Goal: Information Seeking & Learning: Learn about a topic

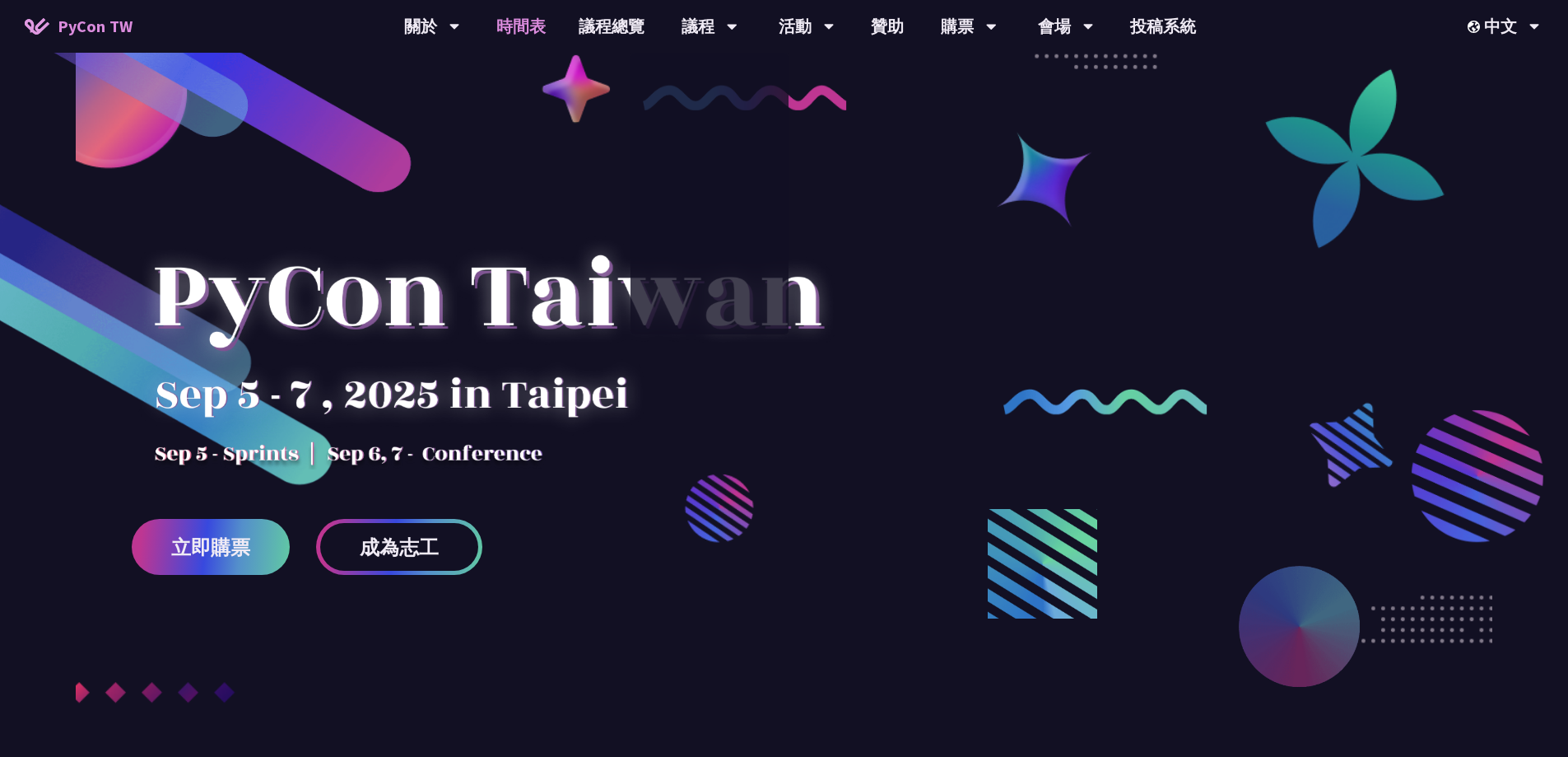
click at [508, 27] on link "時間表" at bounding box center [521, 26] width 82 height 53
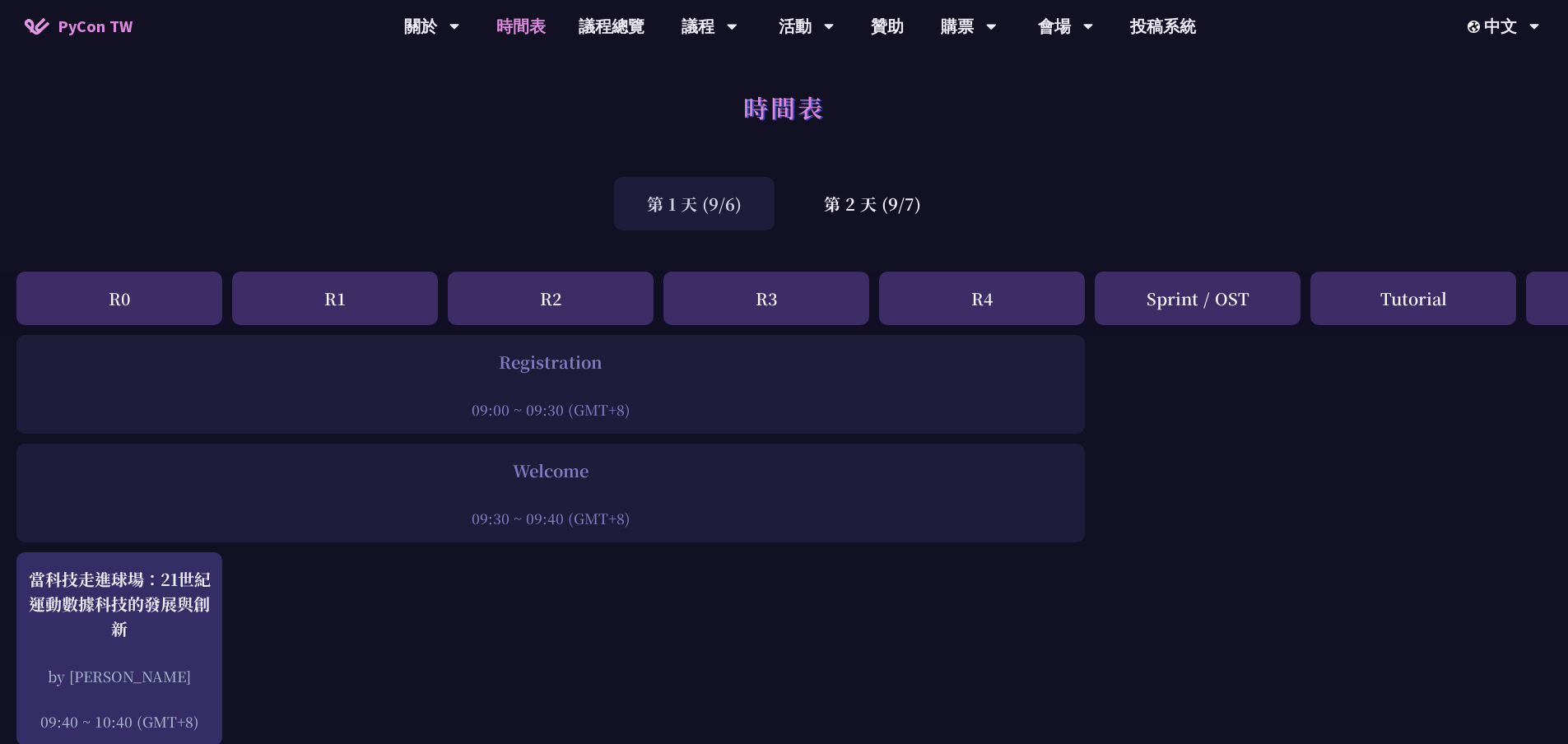
click at [580, 362] on div "Registration" at bounding box center [550, 362] width 1052 height 25
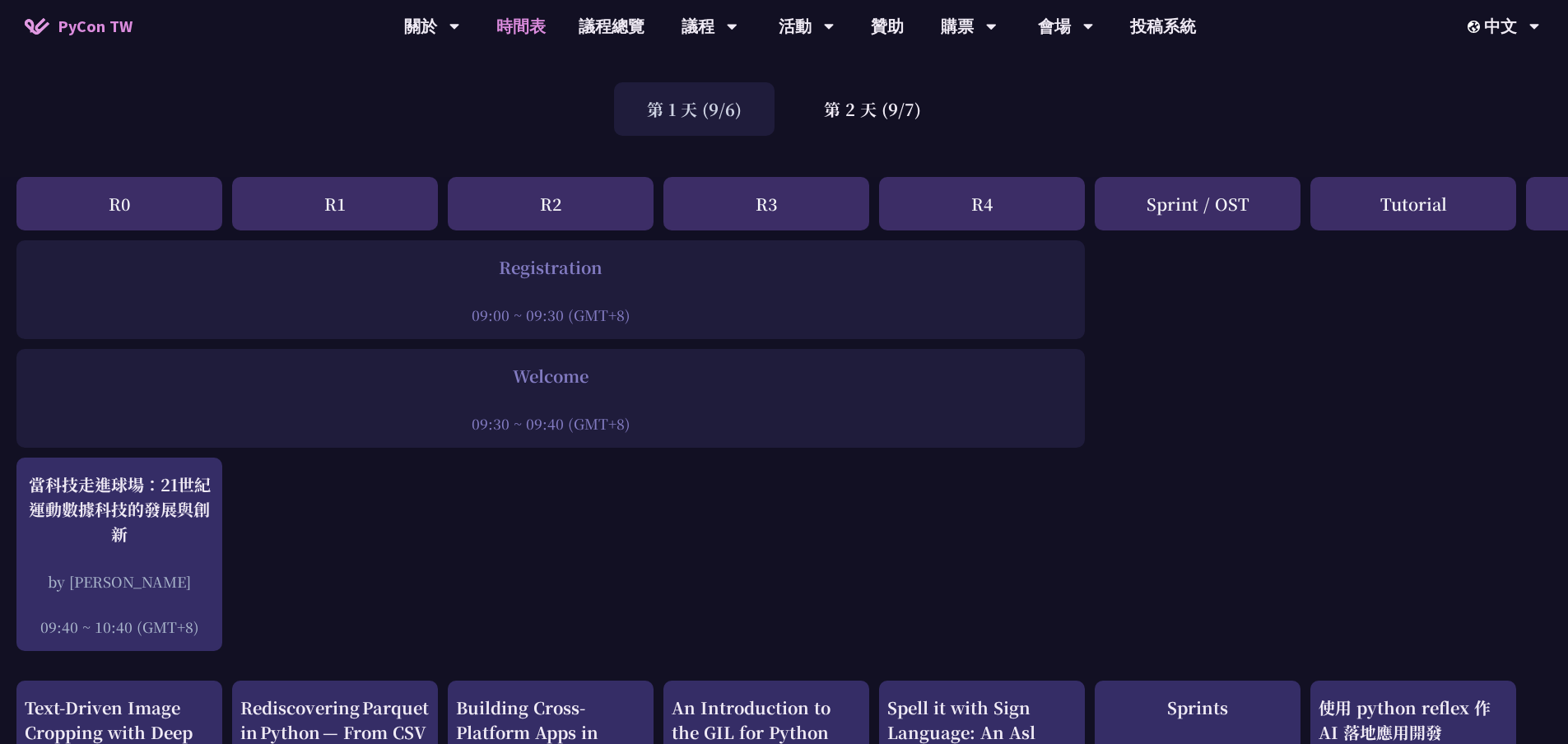
scroll to position [246, 0]
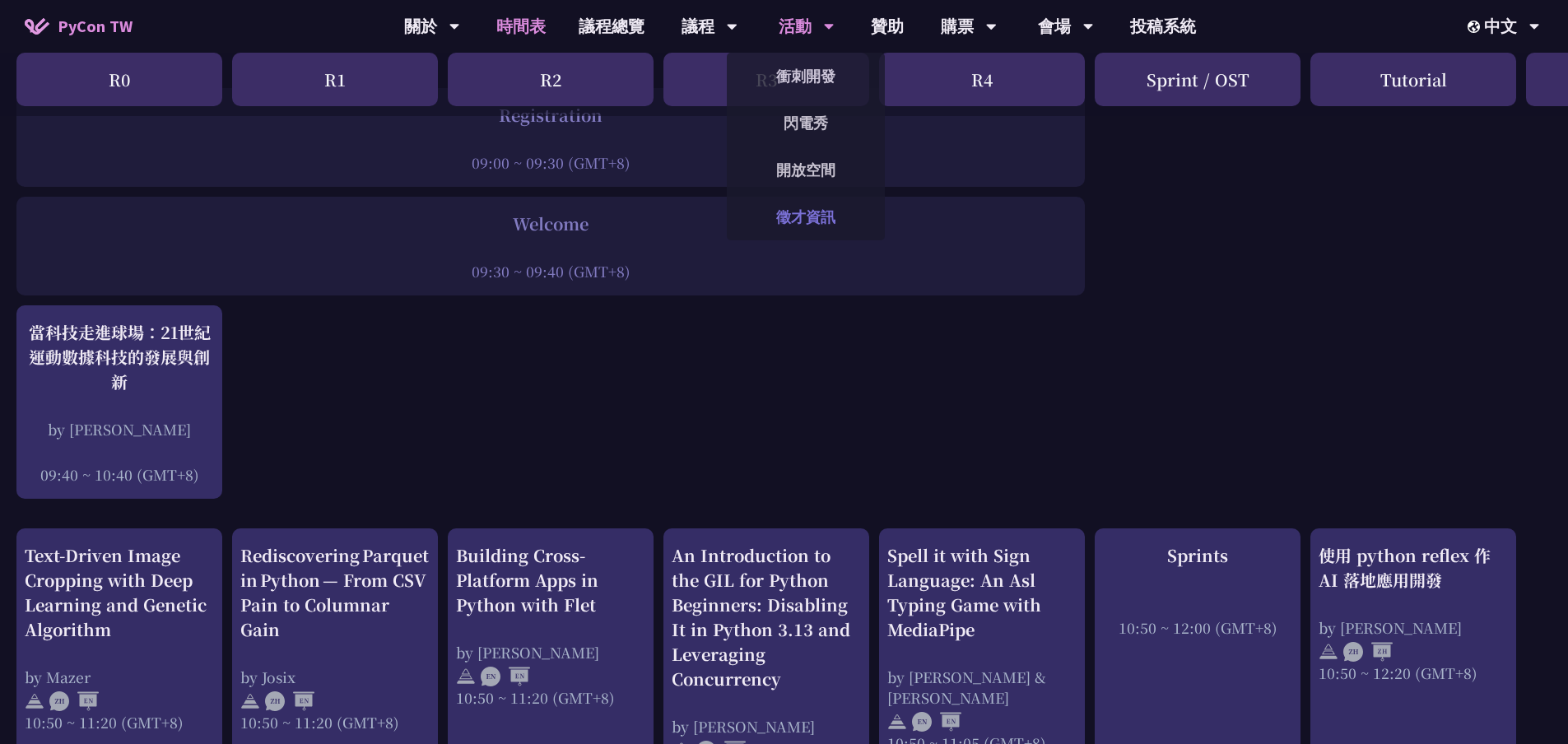
click at [791, 211] on link "徵才資訊" at bounding box center [806, 217] width 158 height 38
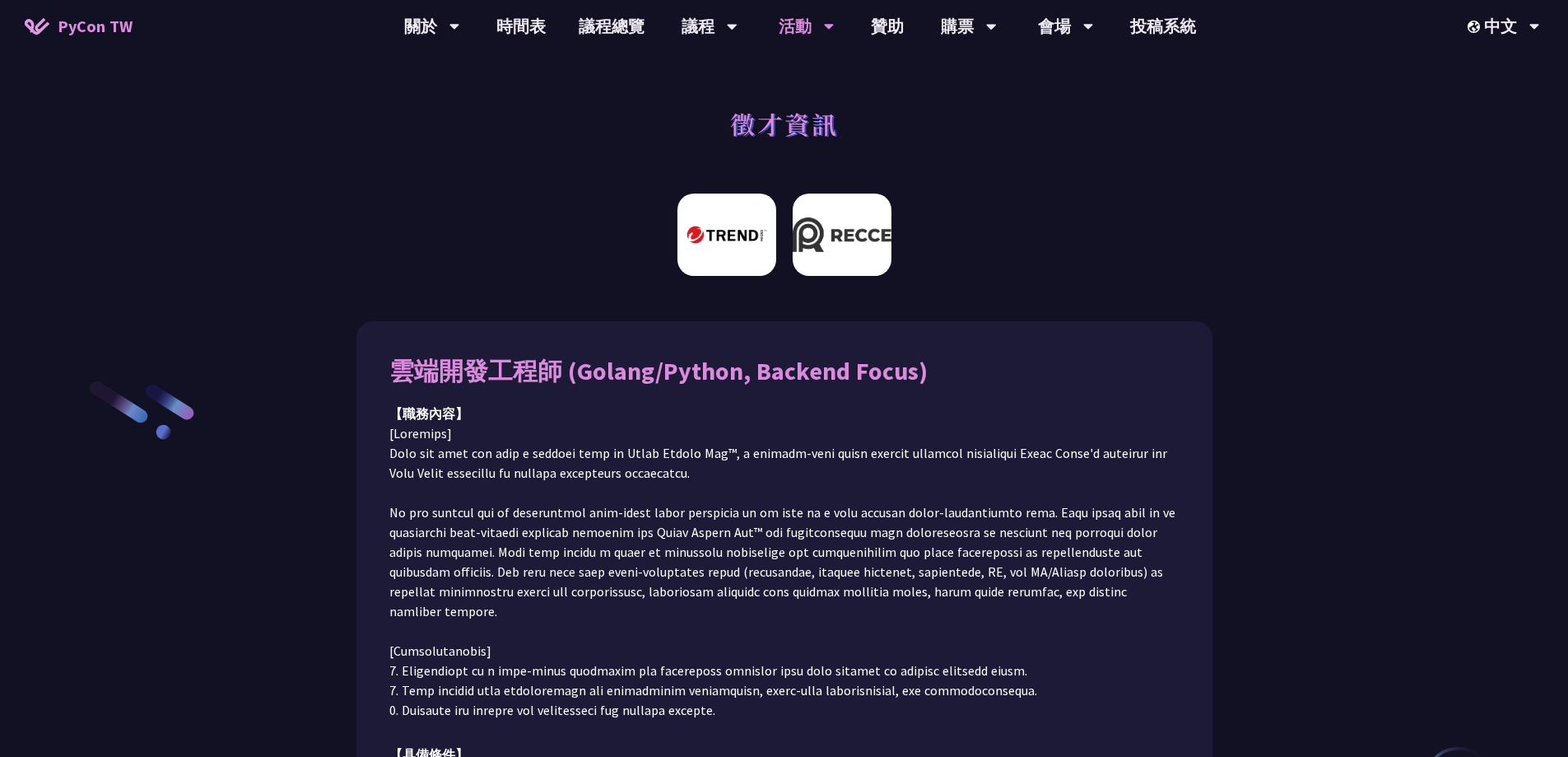
click at [872, 252] on img at bounding box center [841, 235] width 99 height 83
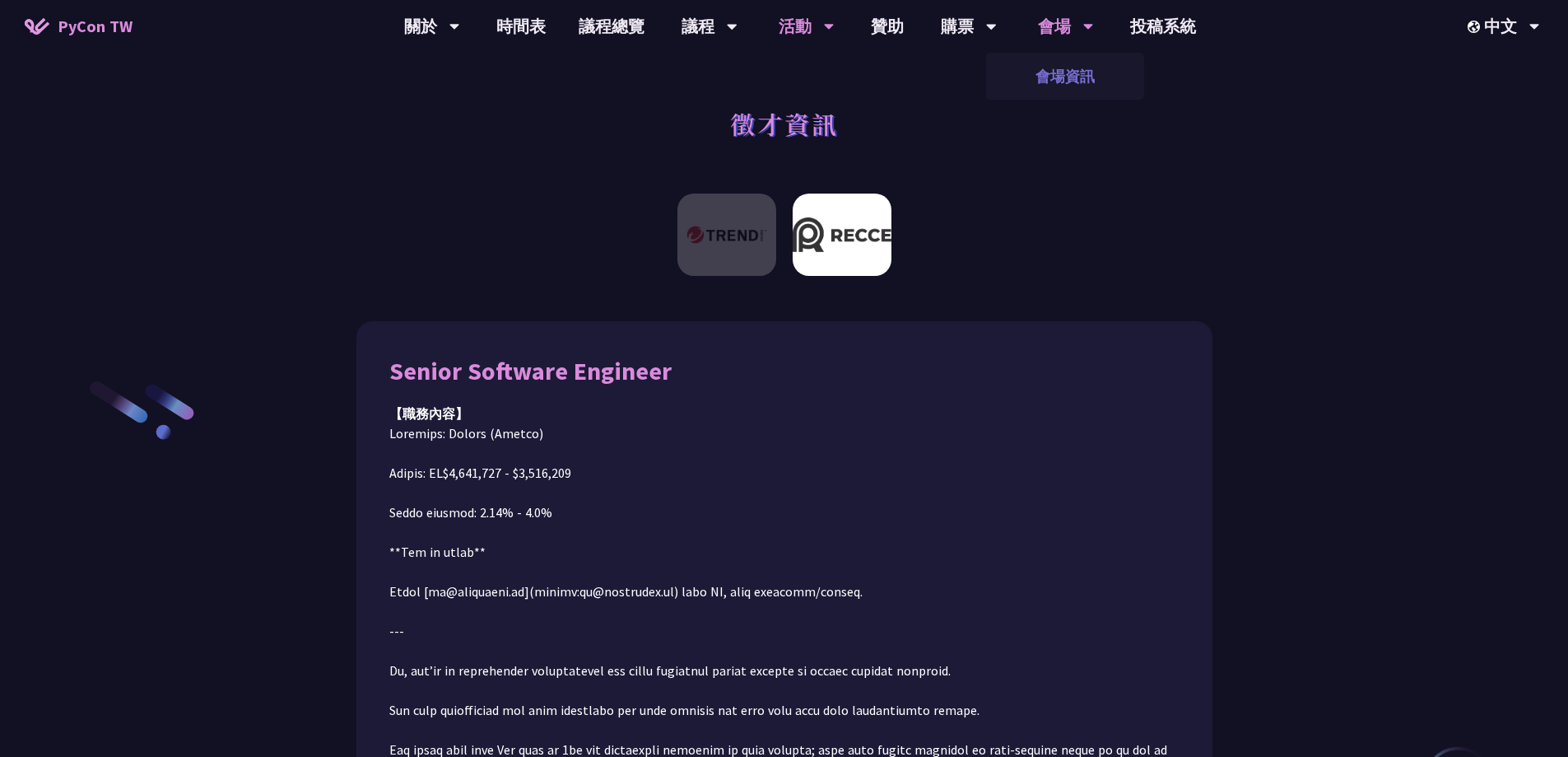
click at [1063, 67] on link "會場資訊" at bounding box center [1065, 76] width 158 height 38
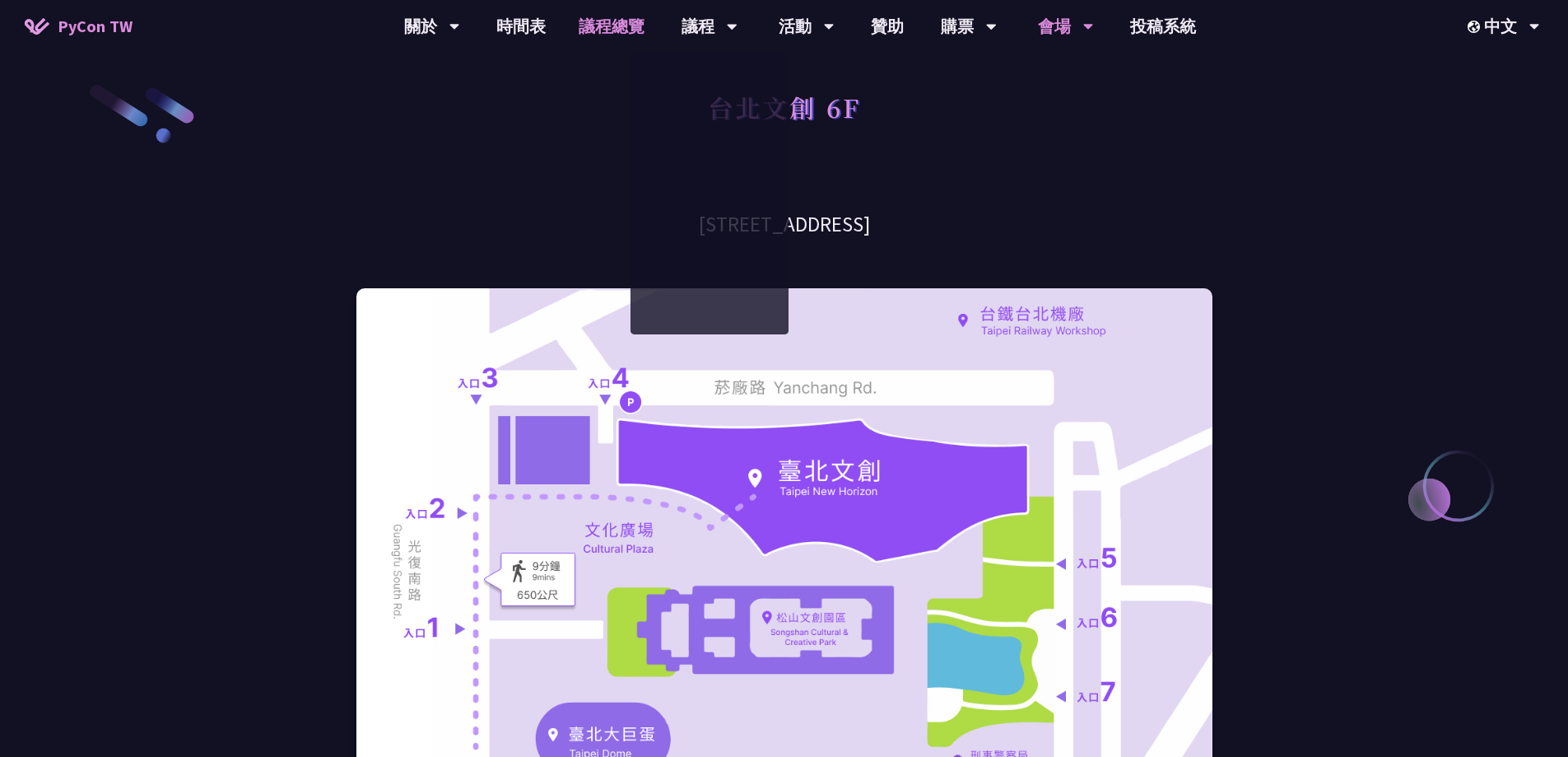
click at [590, 26] on link "議程總覽" at bounding box center [611, 26] width 99 height 53
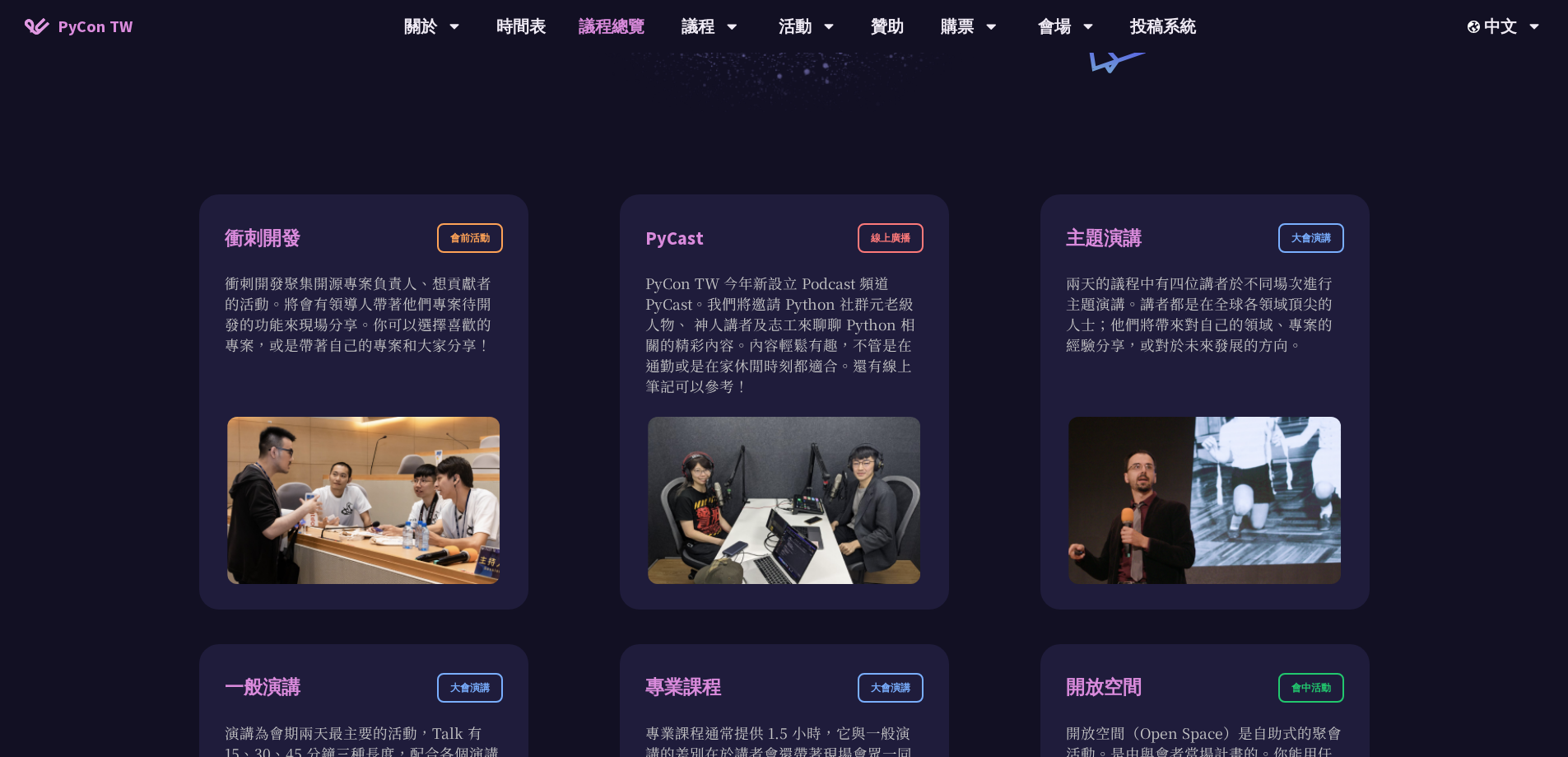
scroll to position [247, 0]
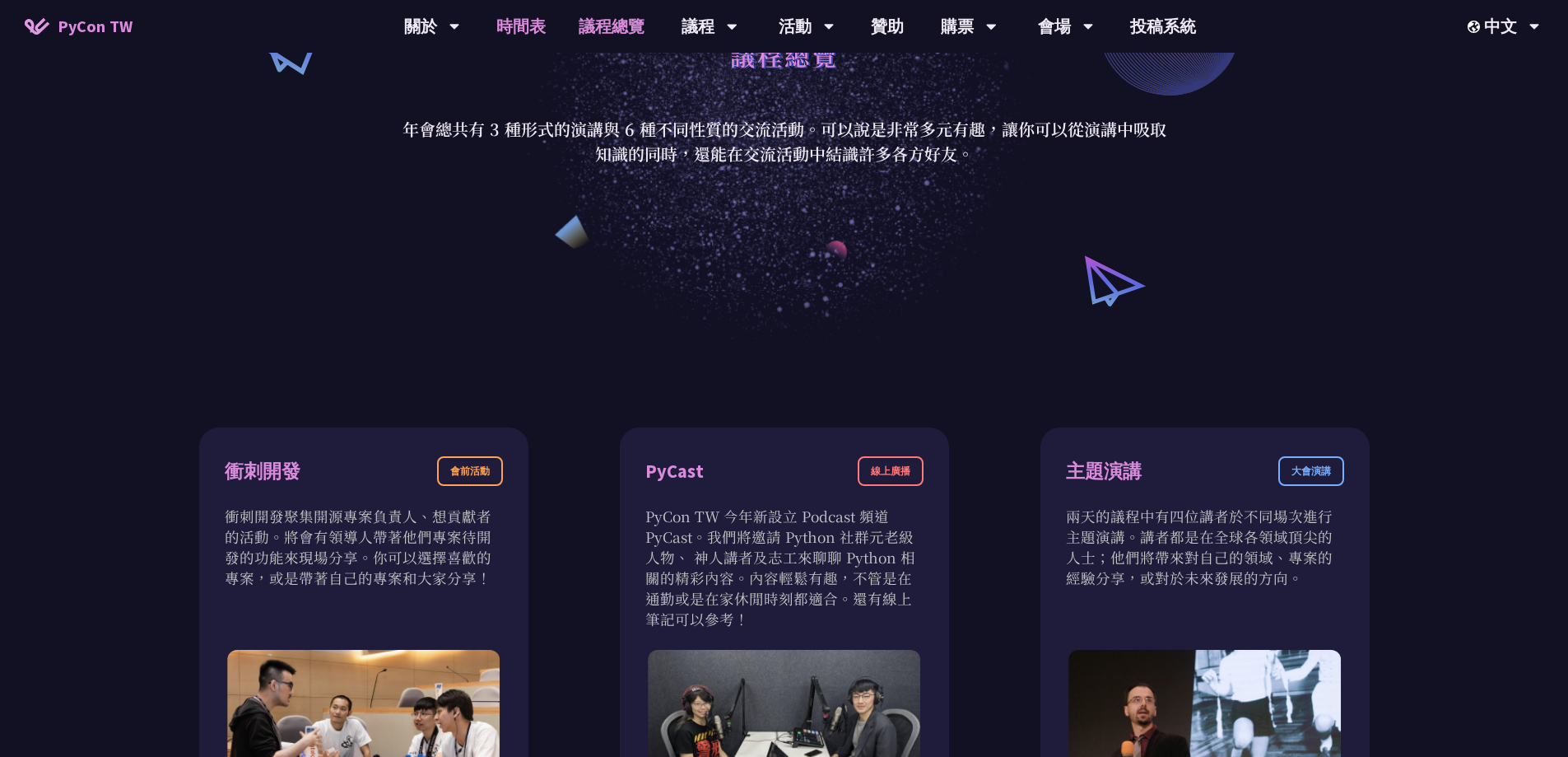
click at [534, 14] on link "時間表" at bounding box center [521, 26] width 82 height 53
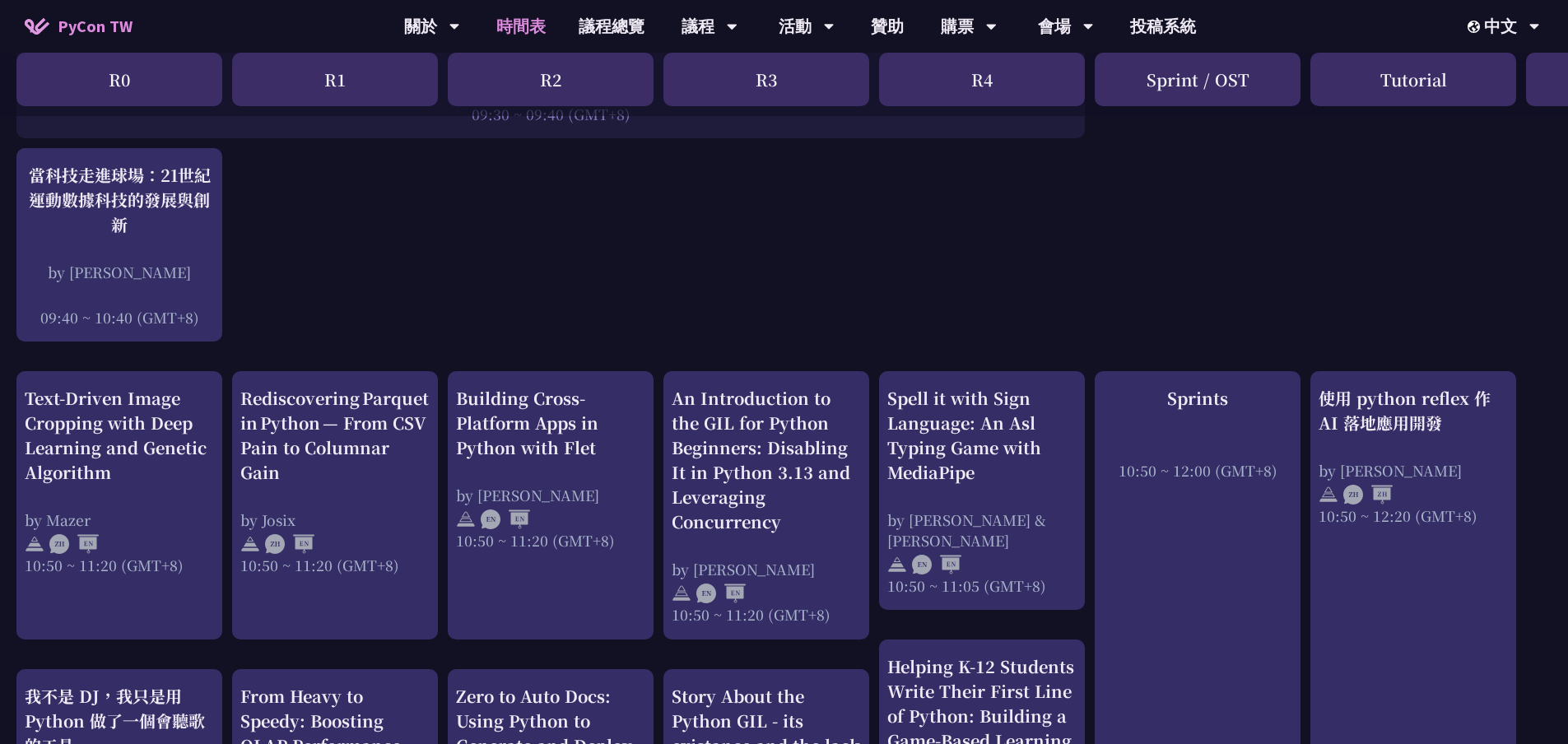
scroll to position [411, 0]
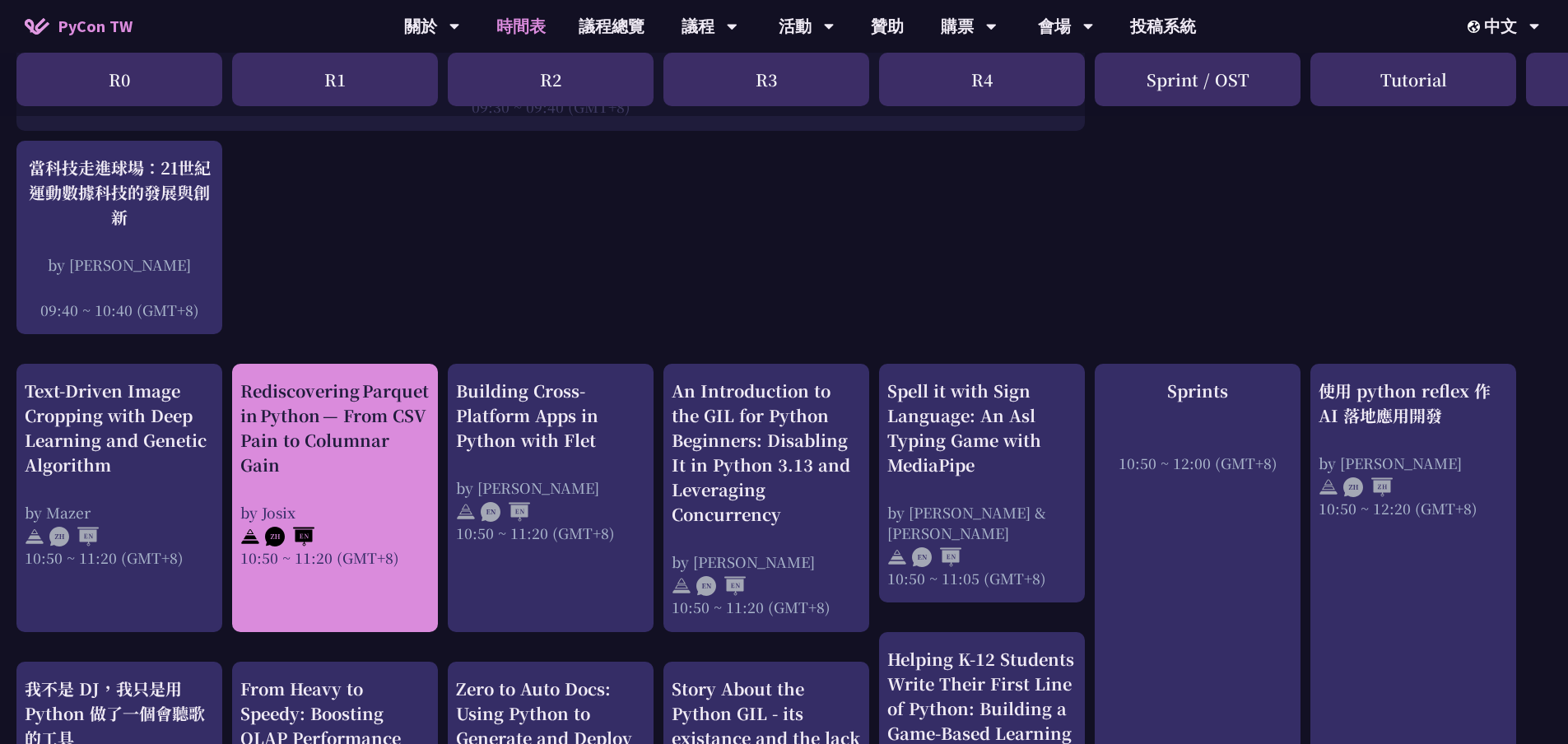
click at [363, 465] on div "Rediscovering Parquet in Python — From CSV Pain to Columnar Gain" at bounding box center [335, 428] width 189 height 99
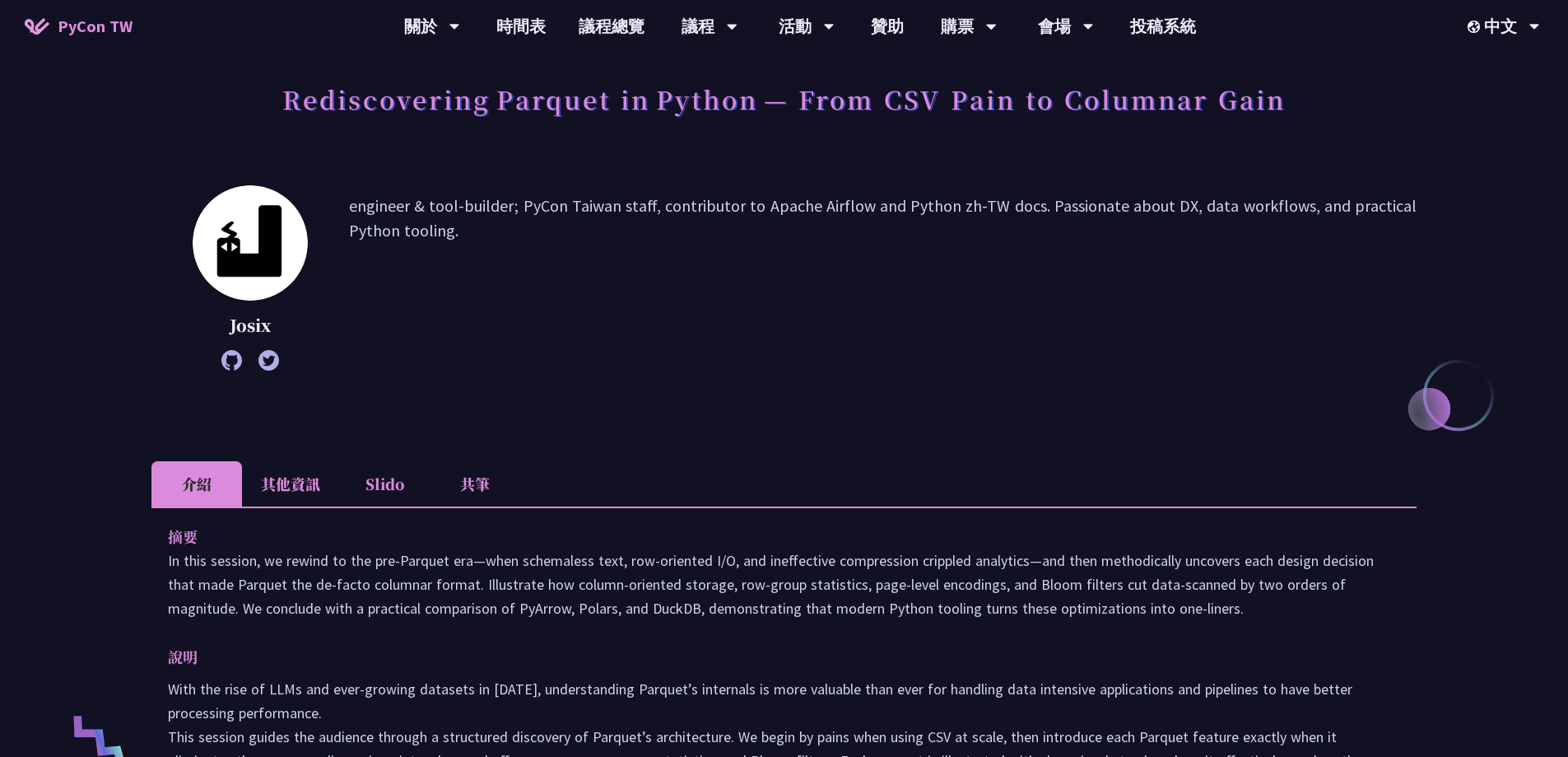
scroll to position [247, 0]
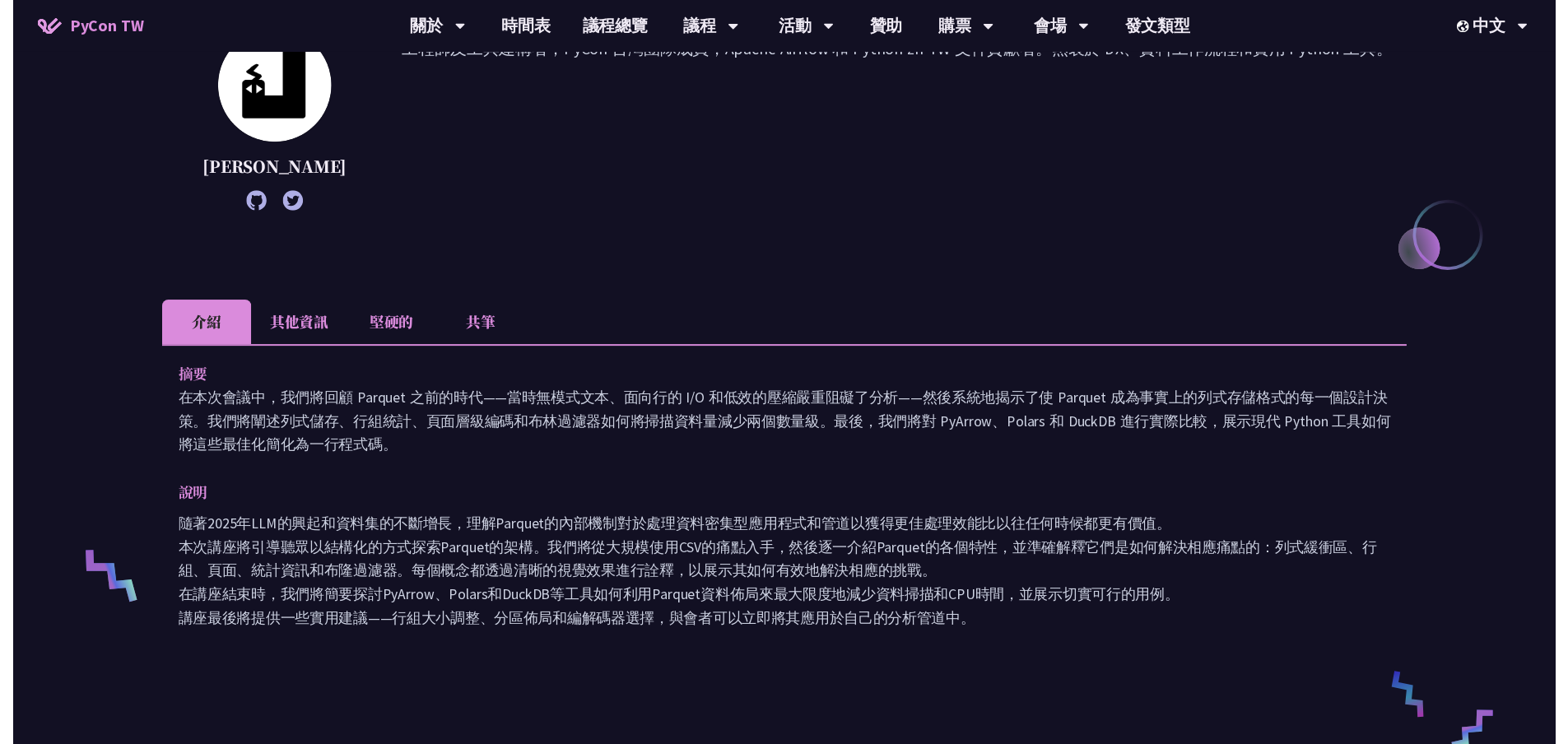
scroll to position [411, 0]
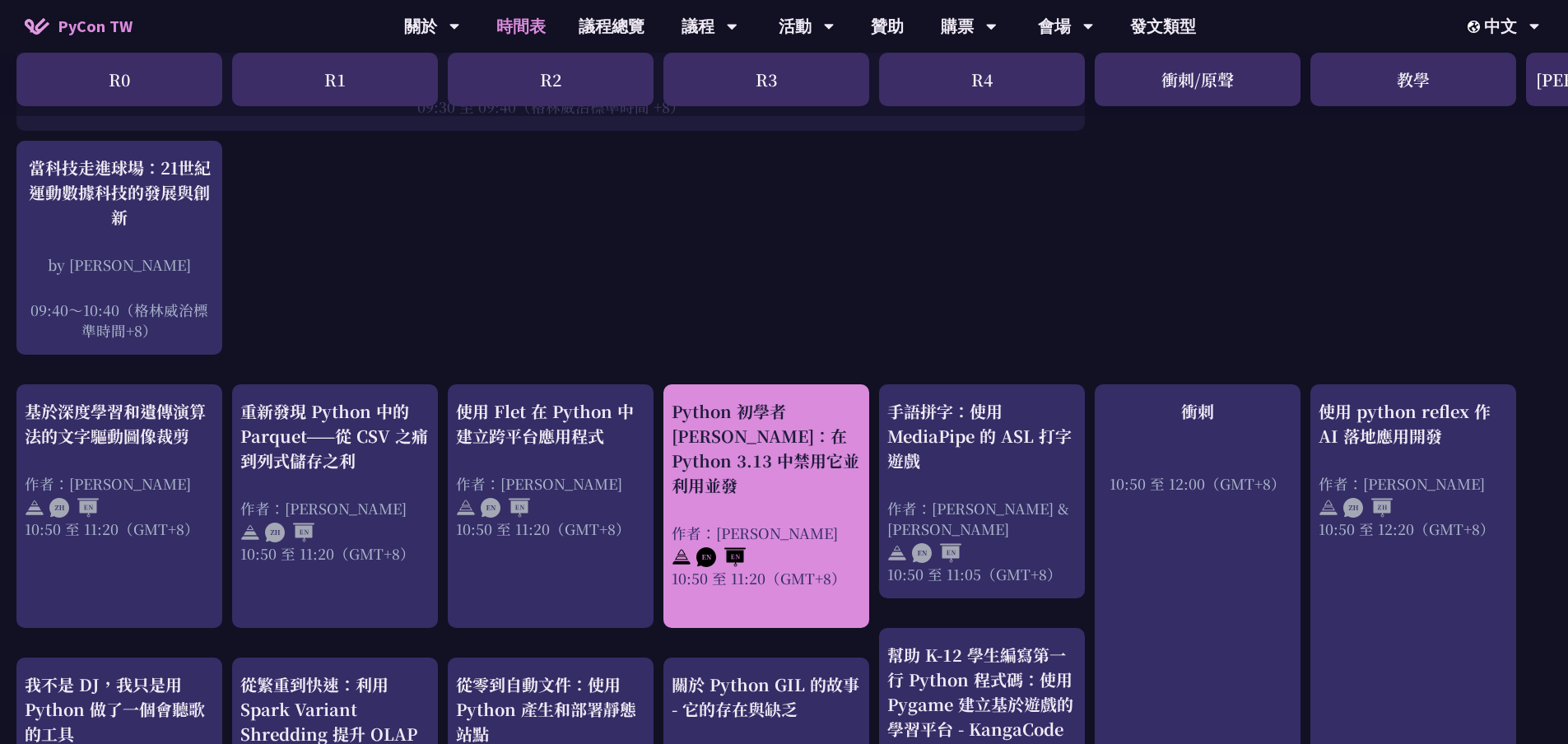
click at [759, 475] on div "Python 初學者 [PERSON_NAME]：在 Python 3.13 中禁用它並利用並發 作者：[PERSON_NAME] 10:50 至 11:20…" at bounding box center [765, 493] width 189 height 189
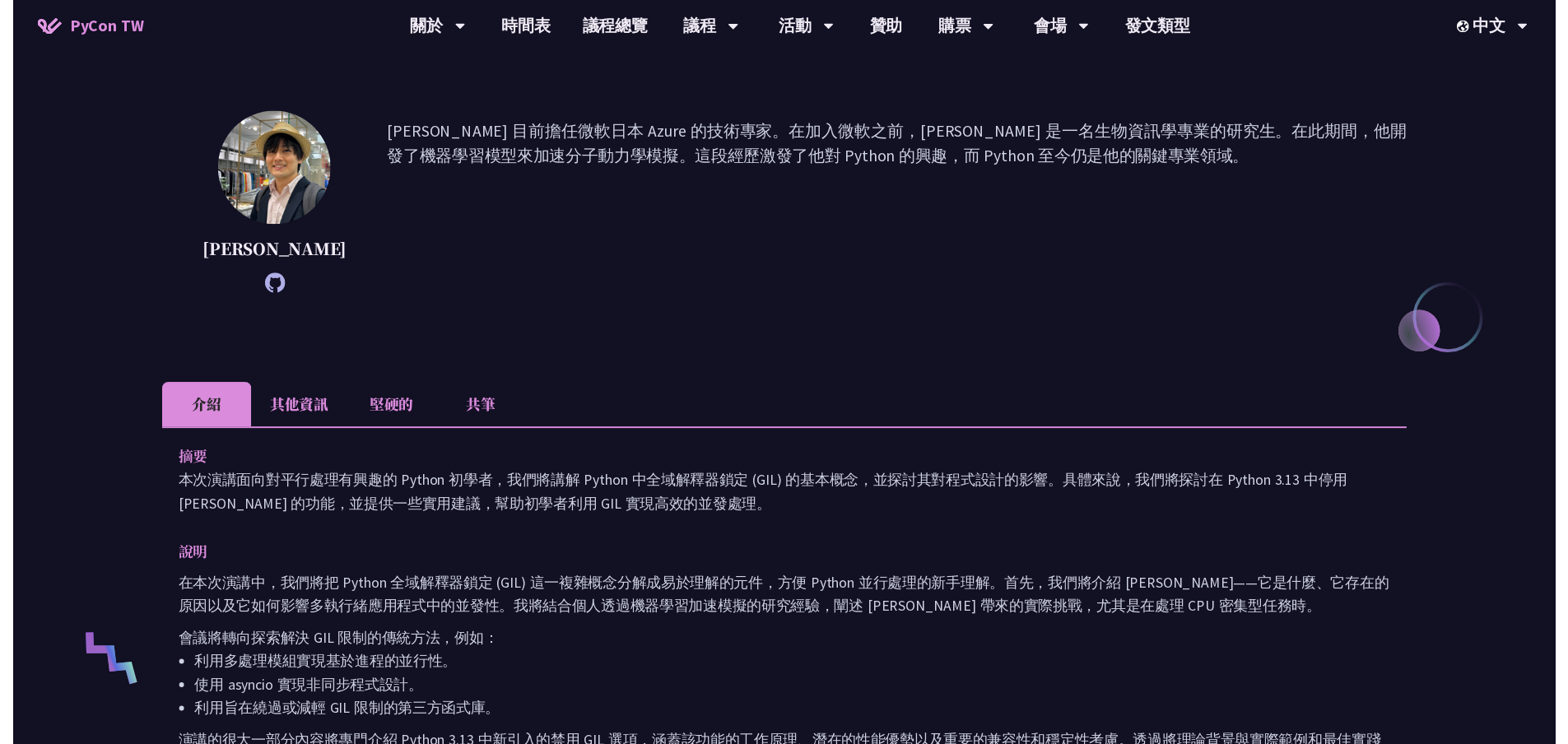
scroll to position [411, 0]
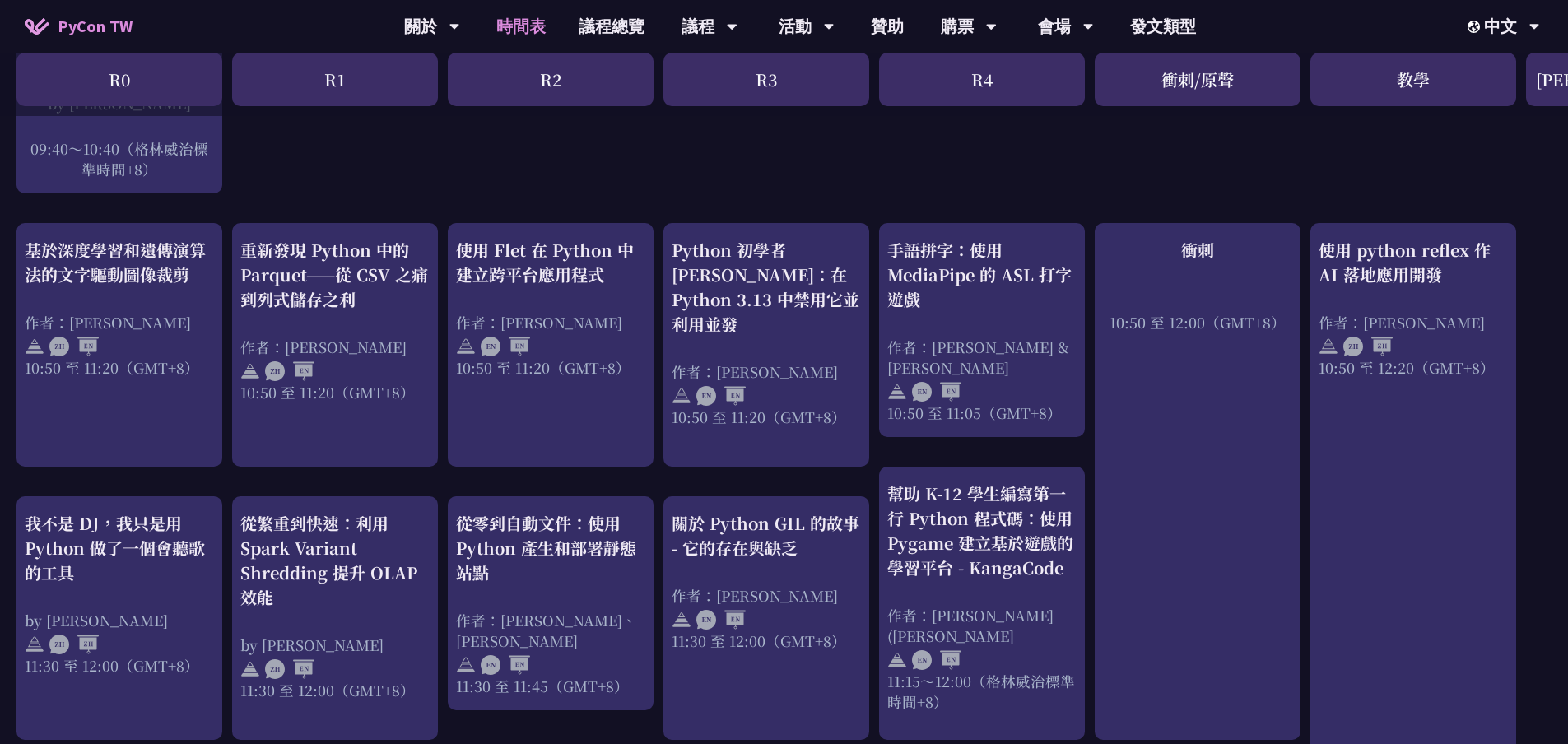
scroll to position [576, 0]
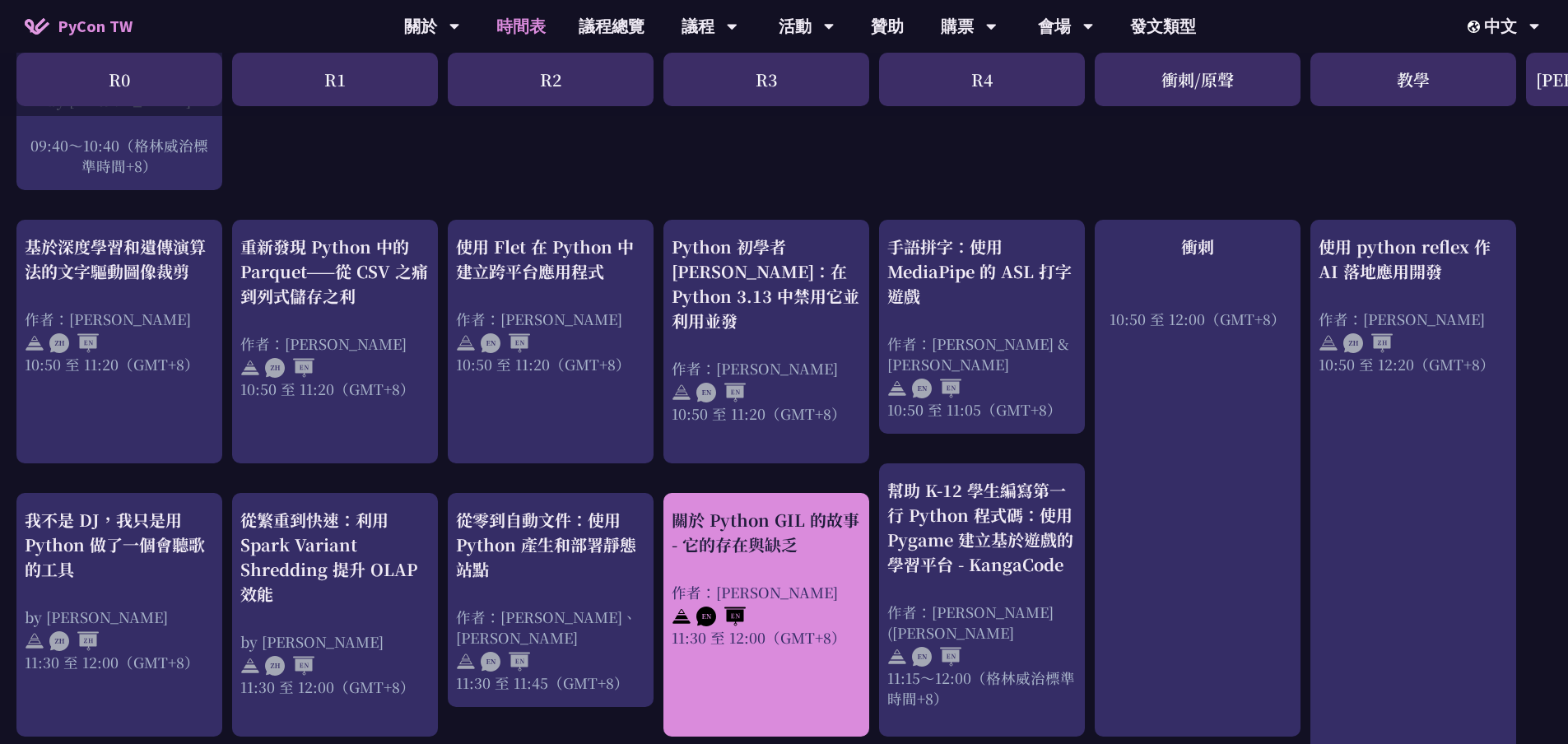
click at [816, 508] on font "關於 Python GIL 的故事 - 它的存在與缺乏" at bounding box center [765, 531] width 188 height 49
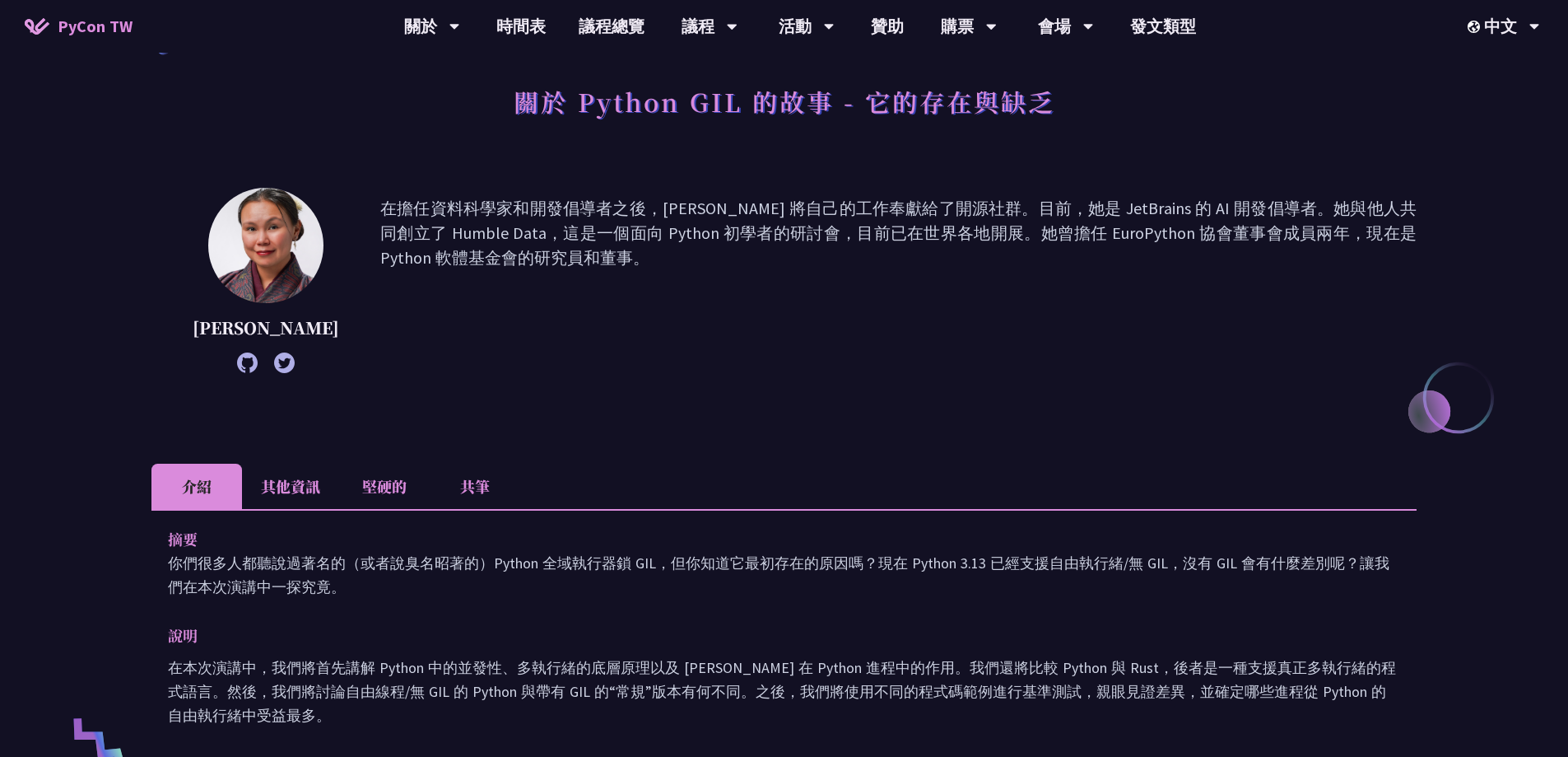
scroll to position [412, 0]
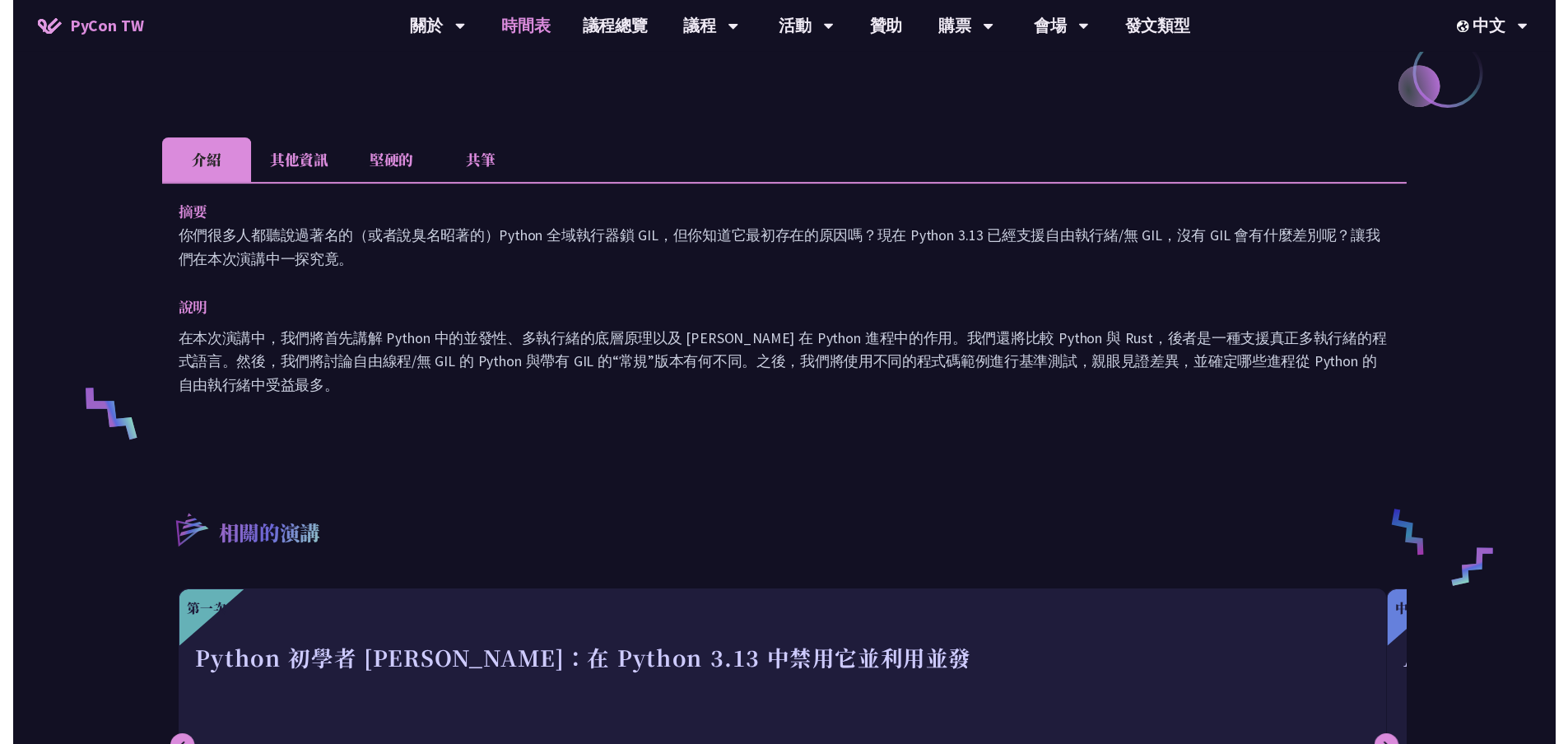
scroll to position [576, 0]
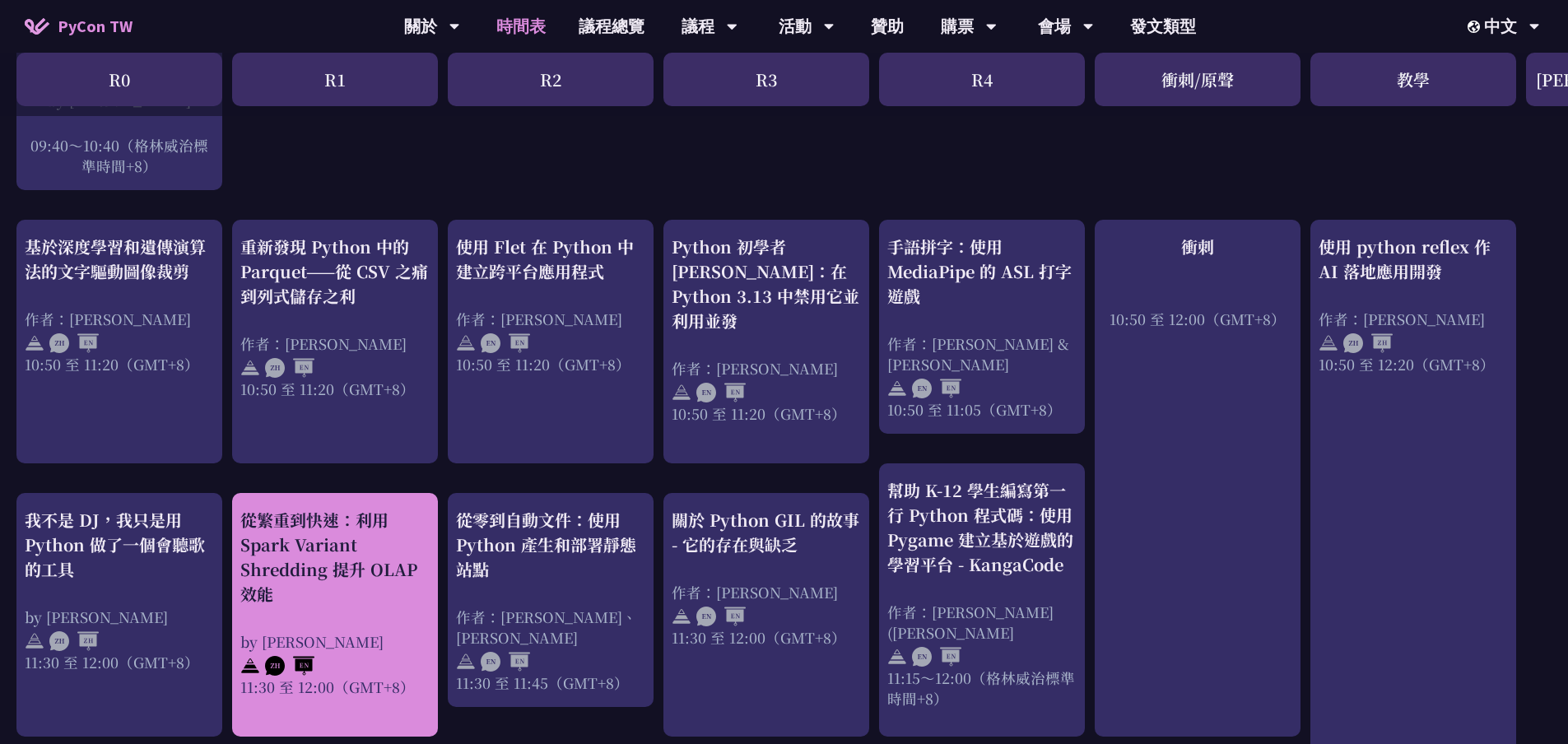
click at [433, 594] on div "從繁重到快速：利用 Spark Variant Shredding 提升 OLAP 效能 by [PERSON_NAME] 11:30 至 12:00（GMT…" at bounding box center [335, 615] width 206 height 244
click at [404, 536] on font "從繁重到快速：利用 Spark Variant Shredding 提升 OLAP 效能" at bounding box center [329, 556] width 176 height 98
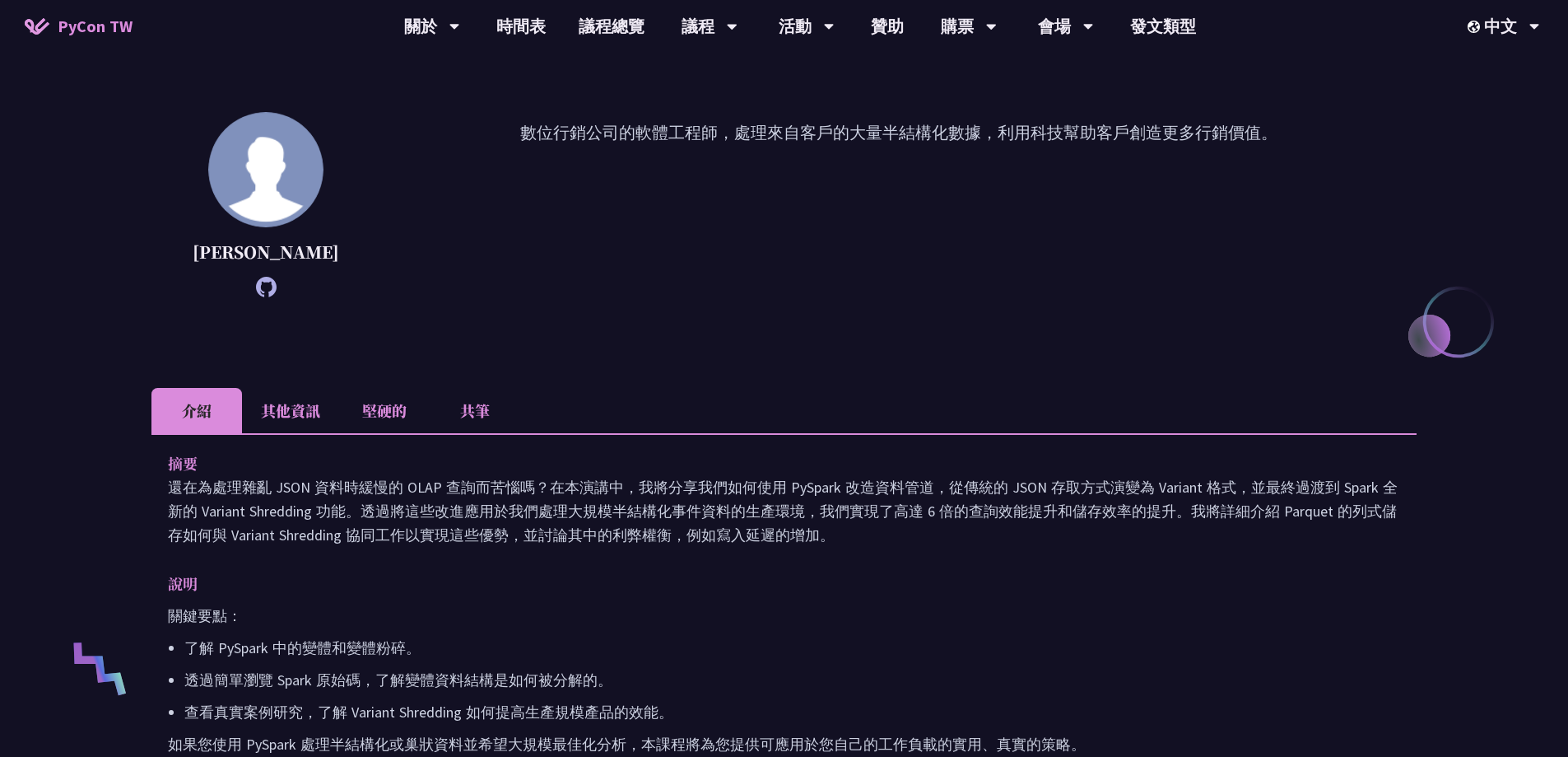
scroll to position [165, 0]
drag, startPoint x: 303, startPoint y: 536, endPoint x: 203, endPoint y: 536, distance: 100.0
click at [203, 536] on font "還在為處理雜亂 JSON 資料時緩慢的 OLAP 查詢而苦惱嗎？在本演講中，我將分享我們如何使用 PySpark 改造資料管道，從傳統的 JSON 存取方式演…" at bounding box center [783, 510] width 1229 height 67
copy font "Variant Shredding"
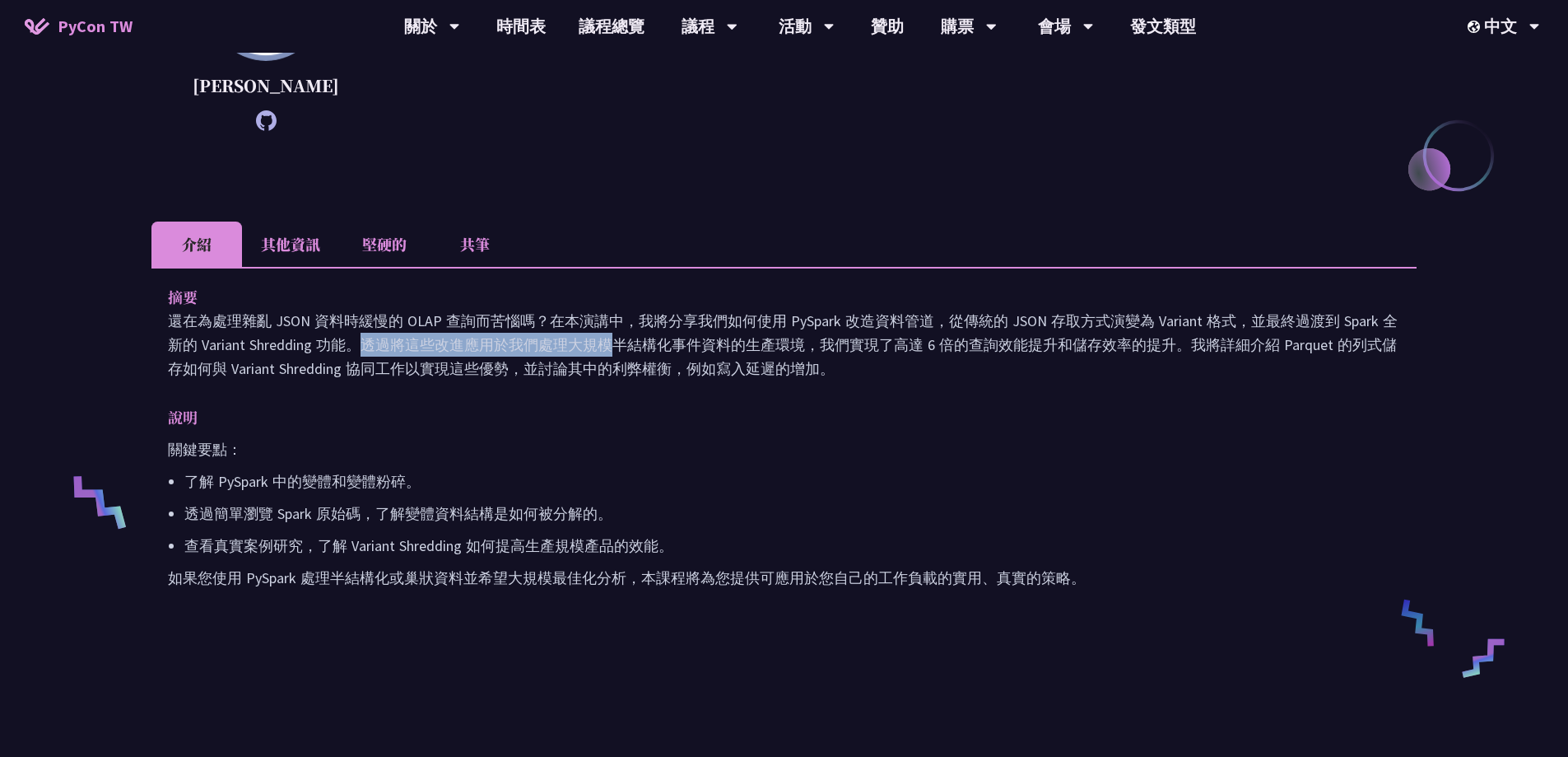
scroll to position [494, 0]
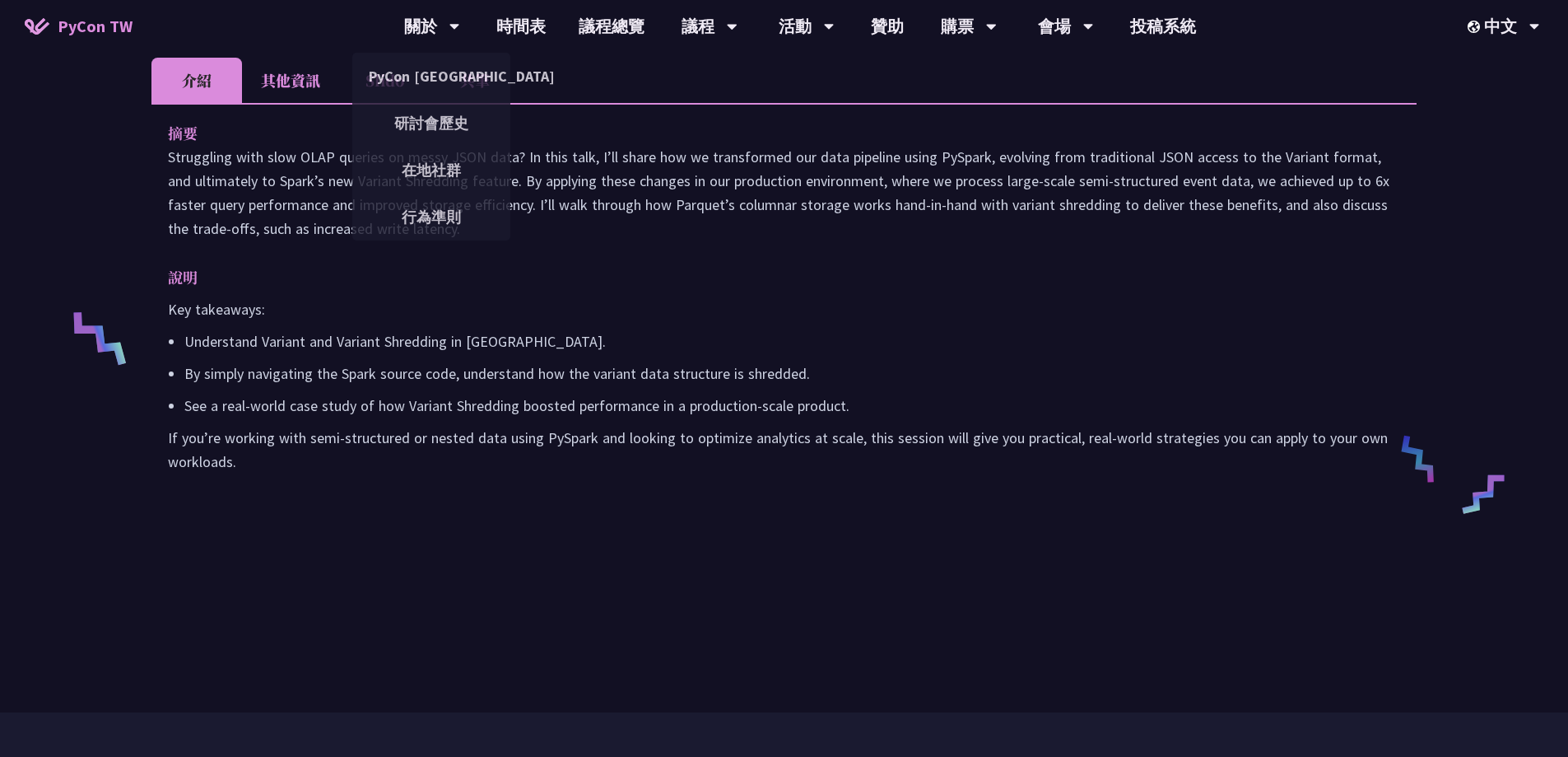
click at [304, 99] on li "其他資訊" at bounding box center [290, 80] width 97 height 45
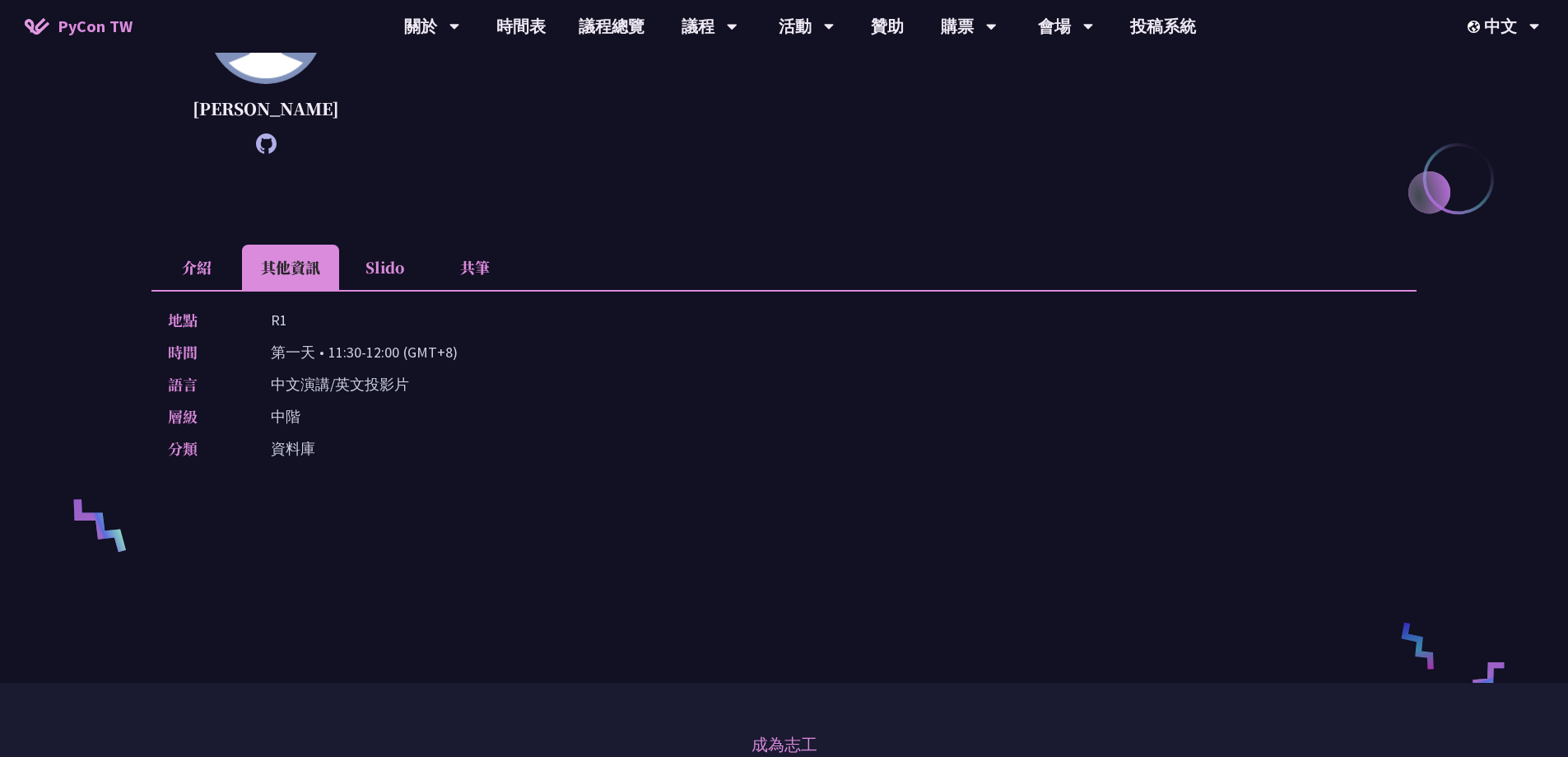
scroll to position [165, 0]
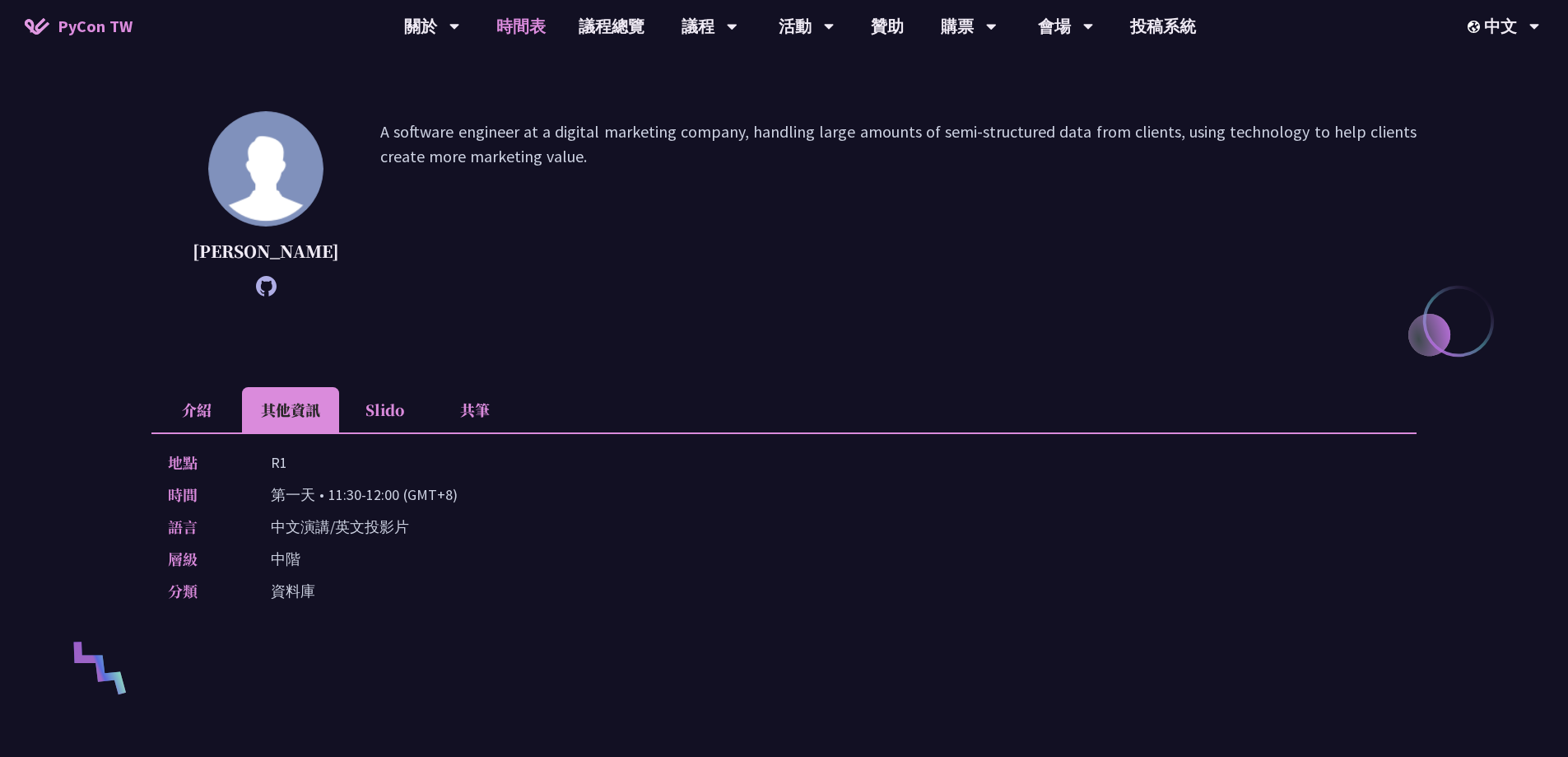
click at [521, 27] on link "時間表" at bounding box center [521, 26] width 82 height 53
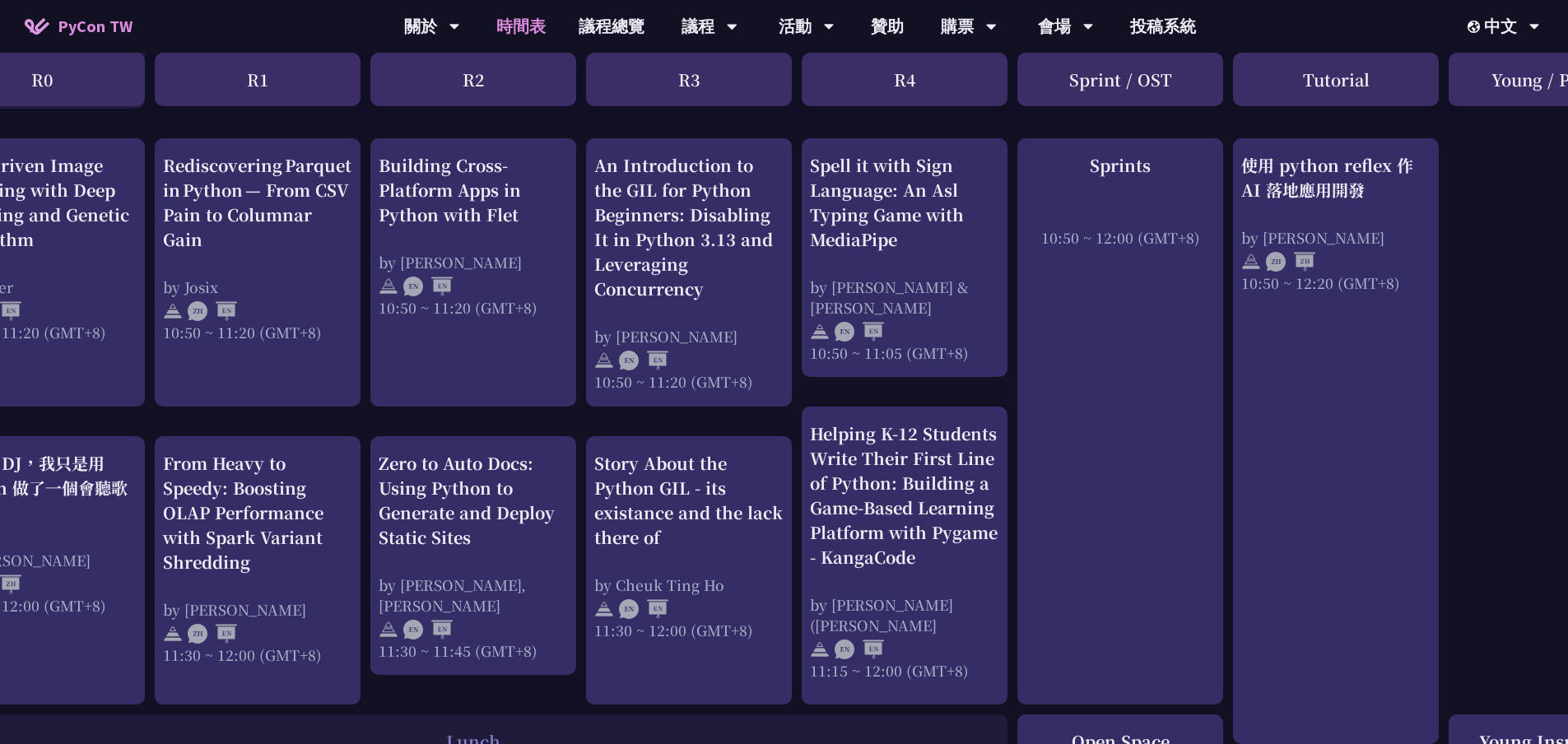
scroll to position [740, 78]
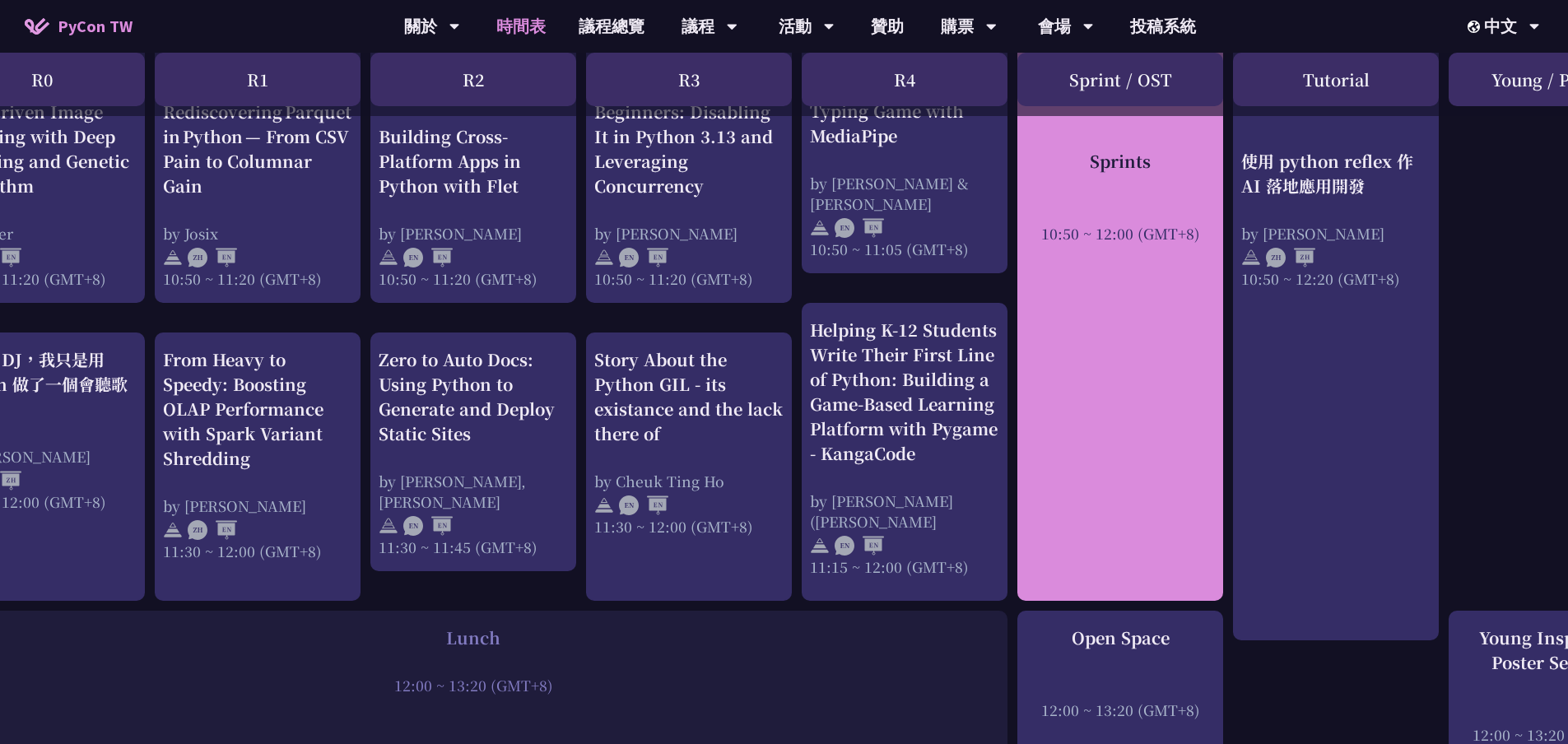
click at [1092, 420] on div "Sprints 10:50 ~ 12:00 (GMT+8)" at bounding box center [1120, 317] width 206 height 566
click at [1137, 200] on div at bounding box center [1119, 210] width 189 height 25
click at [1100, 300] on div "Sprints 10:50 ~ 12:00 (GMT+8)" at bounding box center [1120, 317] width 206 height 566
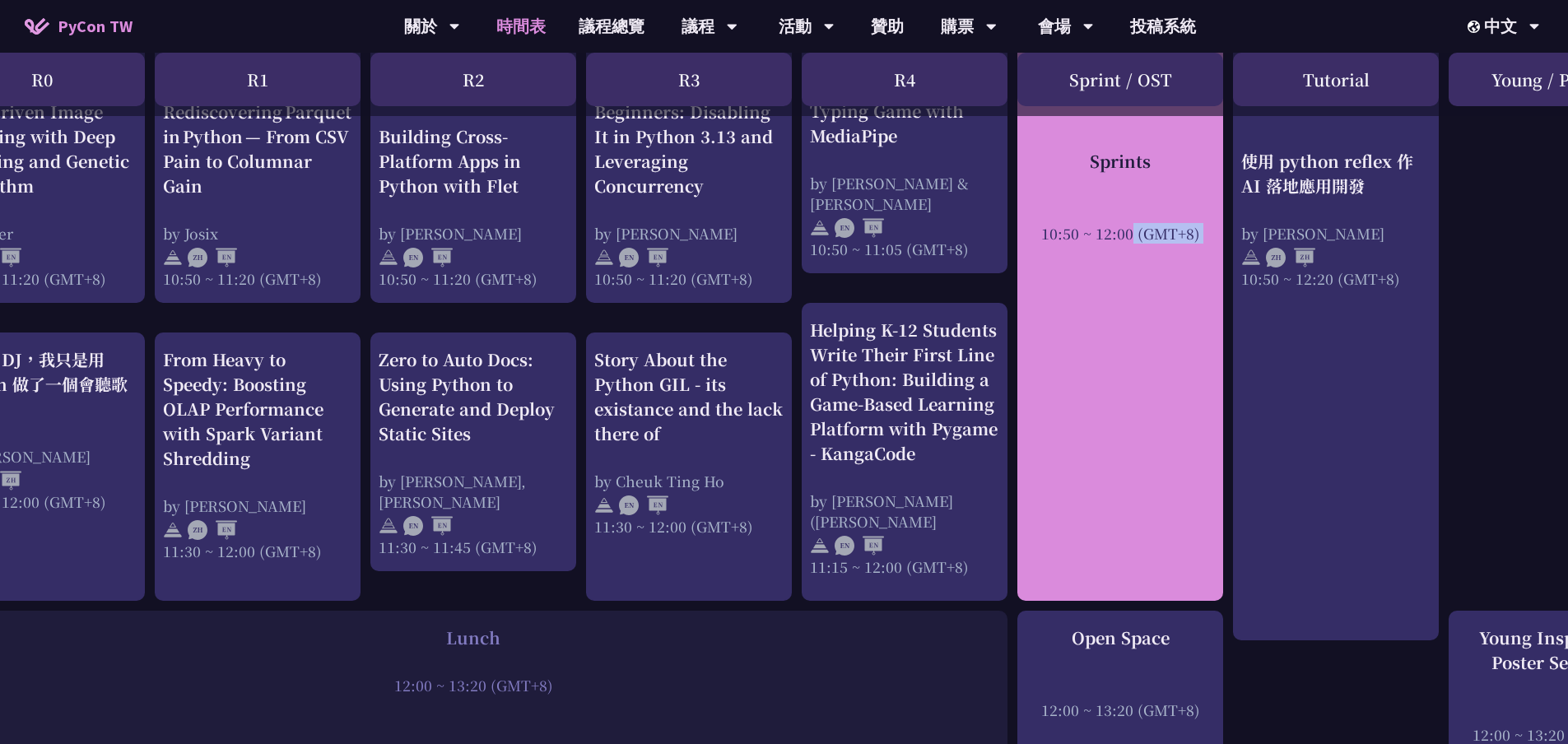
click at [1100, 300] on div "Sprints 10:50 ~ 12:00 (GMT+8)" at bounding box center [1120, 317] width 206 height 566
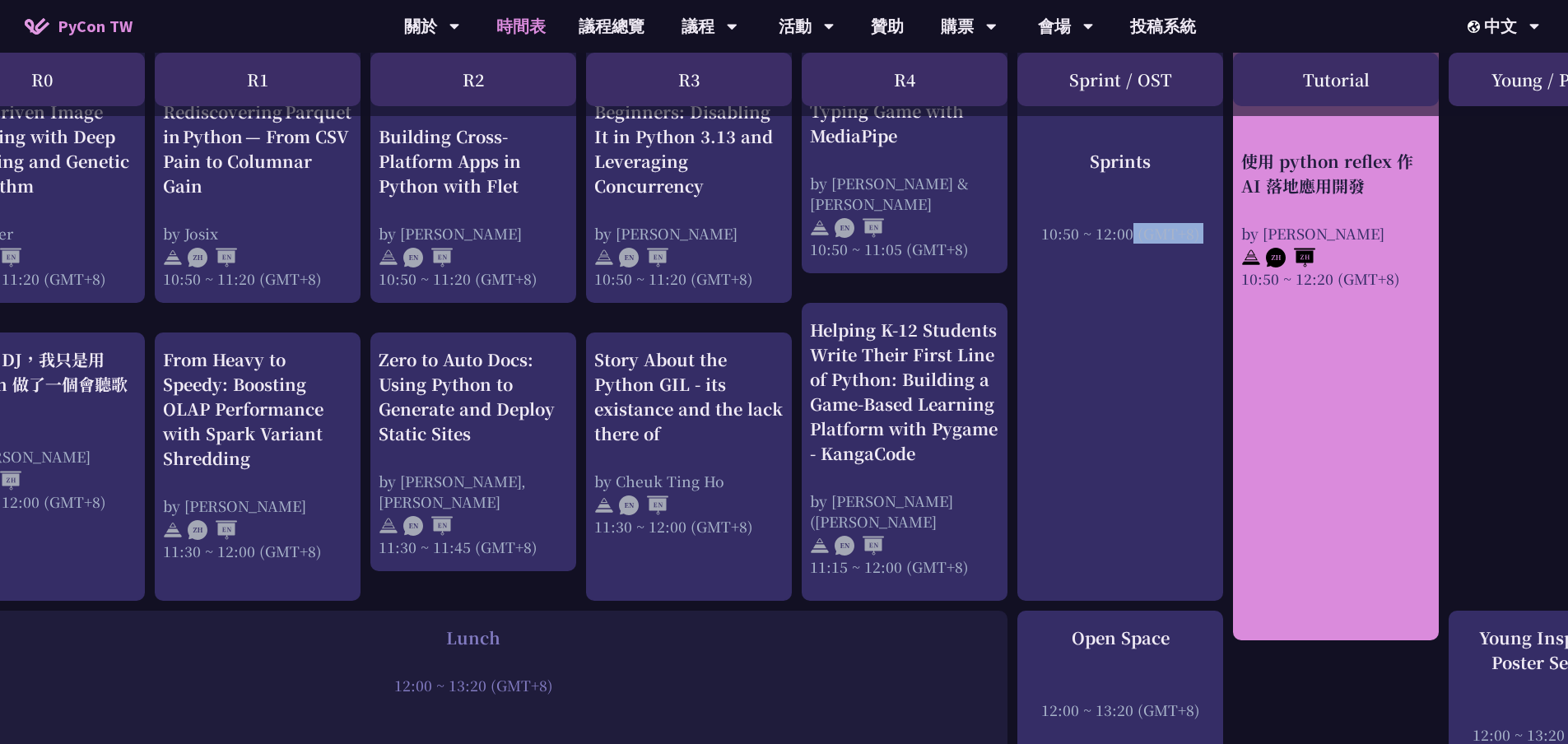
click at [1331, 289] on link "使用 python reflex 作 AI 落地應用開發 by [PERSON_NAME] 10:50 ~ 12:20 (GMT+8)" at bounding box center [1335, 337] width 189 height 577
click at [1331, 106] on div "Tutorial" at bounding box center [1335, 80] width 206 height 54
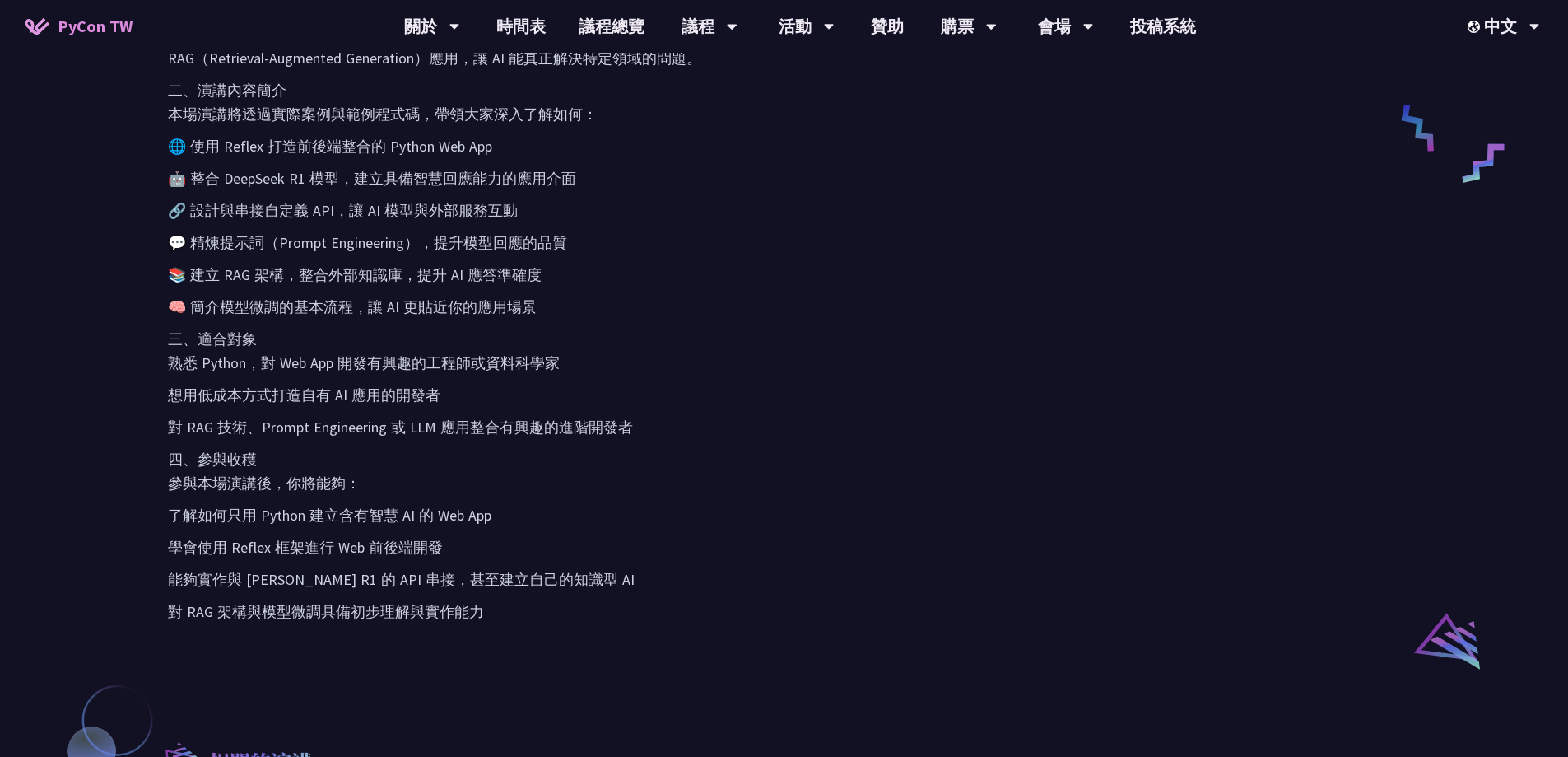
scroll to position [1071, 0]
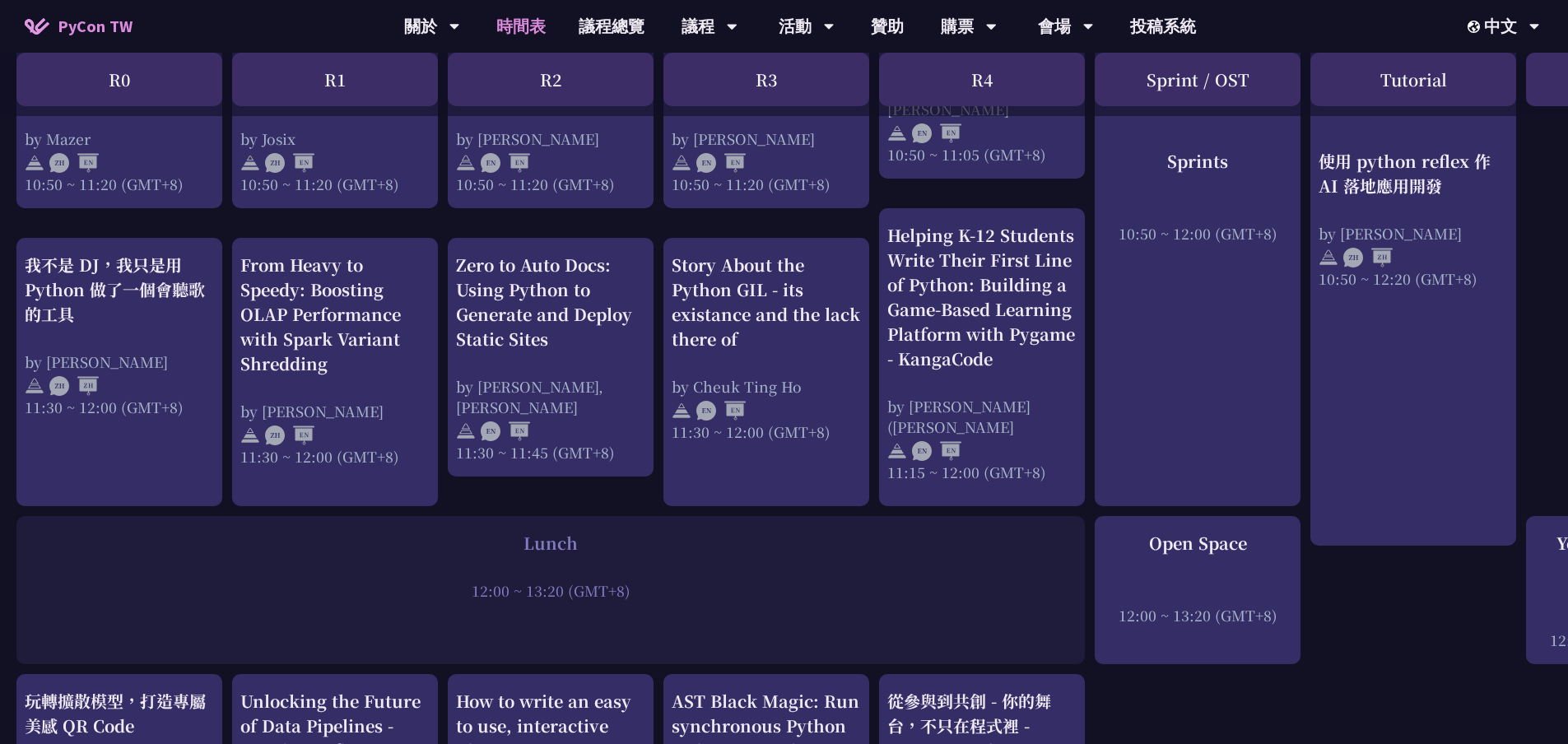
scroll to position [905, 0]
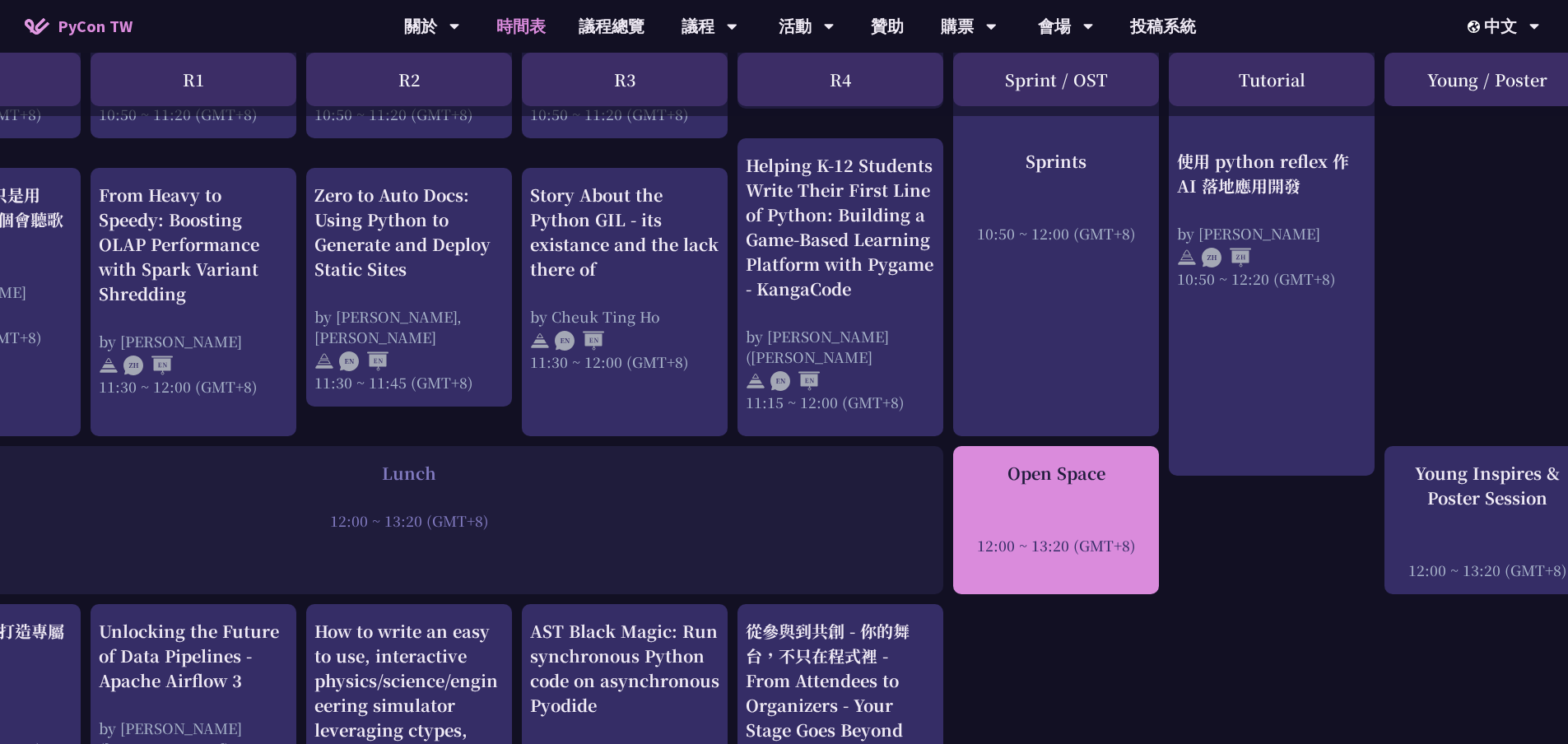
click at [1099, 529] on div at bounding box center [1055, 523] width 189 height 25
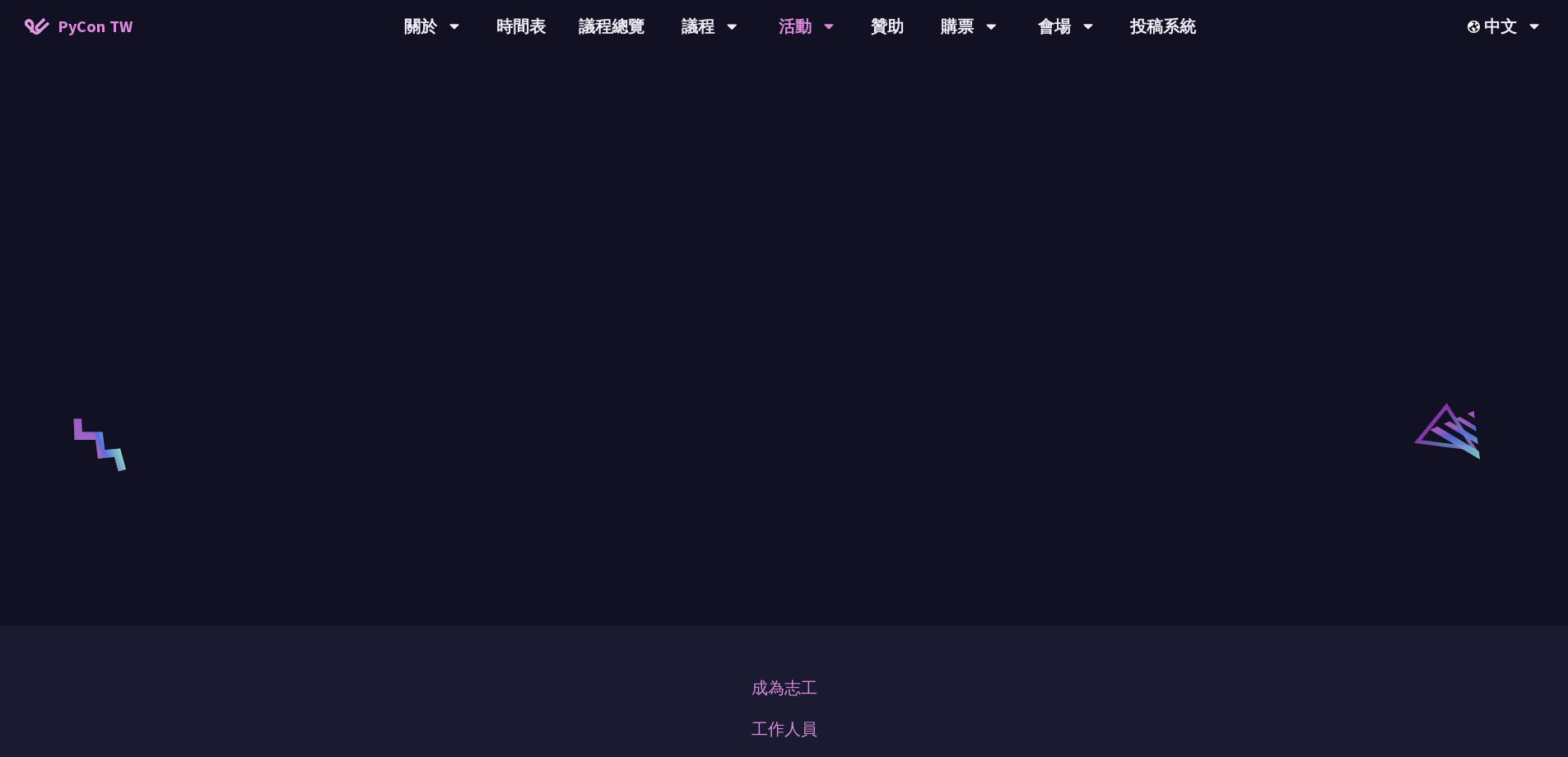
scroll to position [2717, 0]
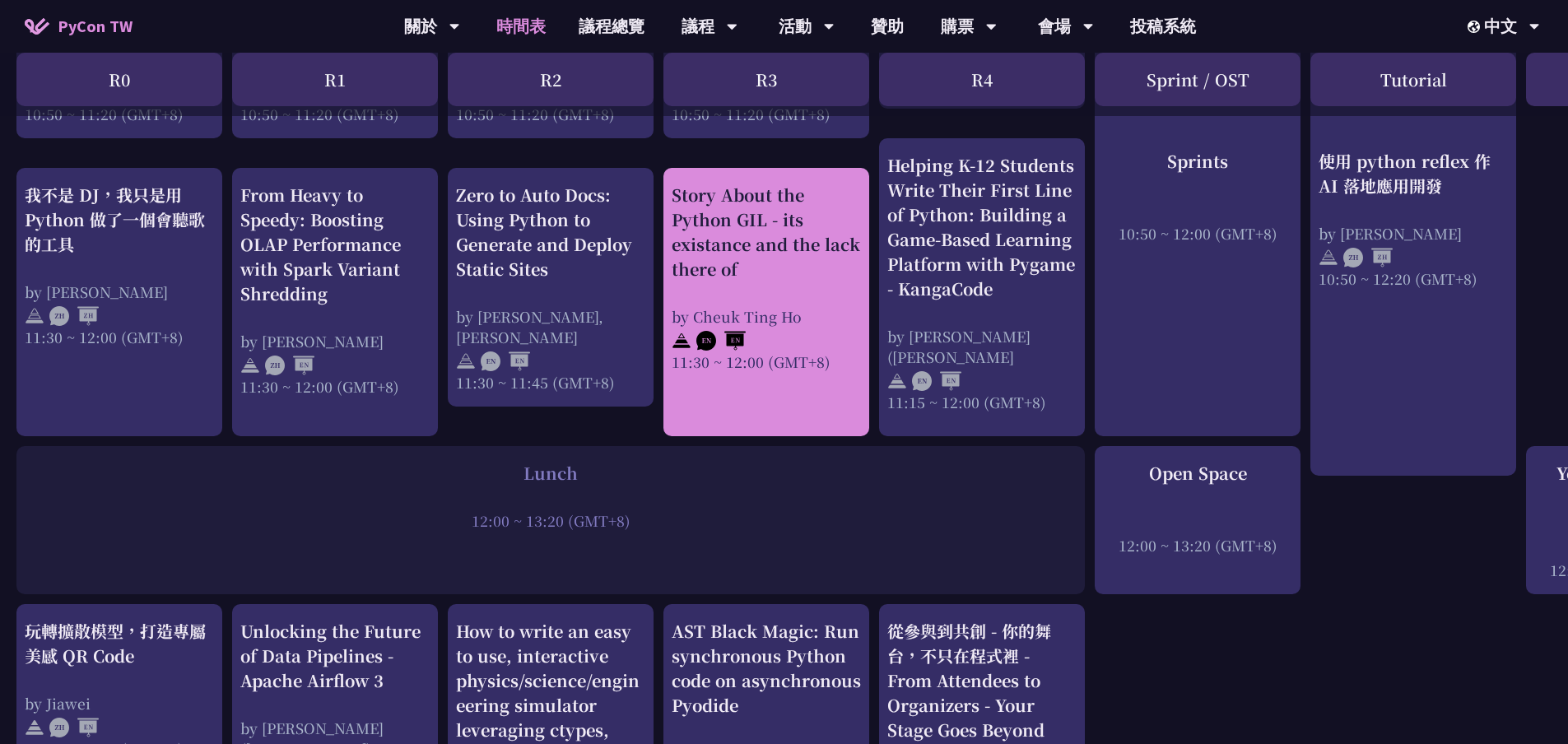
scroll to position [1070, 0]
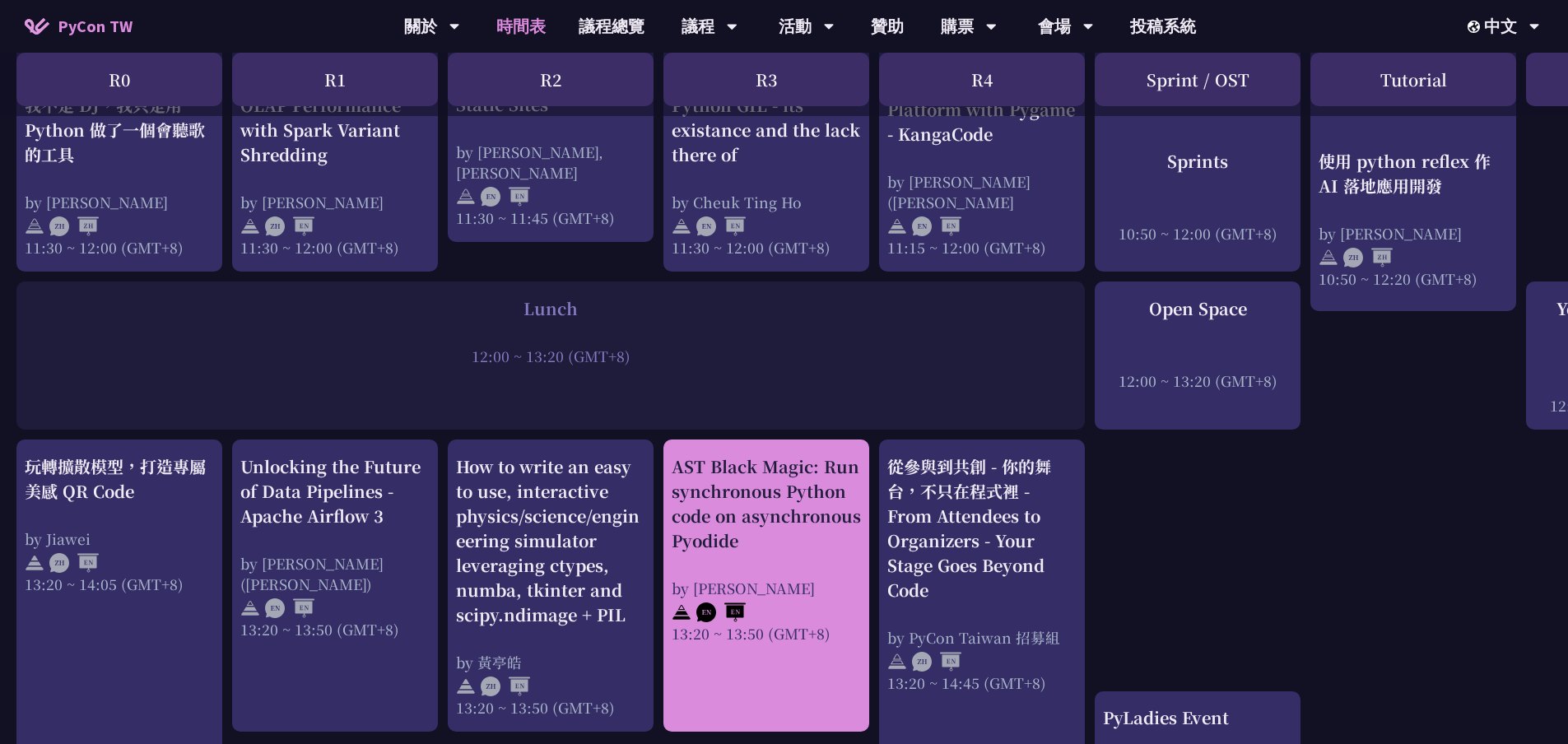
click at [680, 663] on link "AST Black Magic: Run synchronous Python code on asynchronous Pyodide by [PERSON…" at bounding box center [765, 586] width 189 height 264
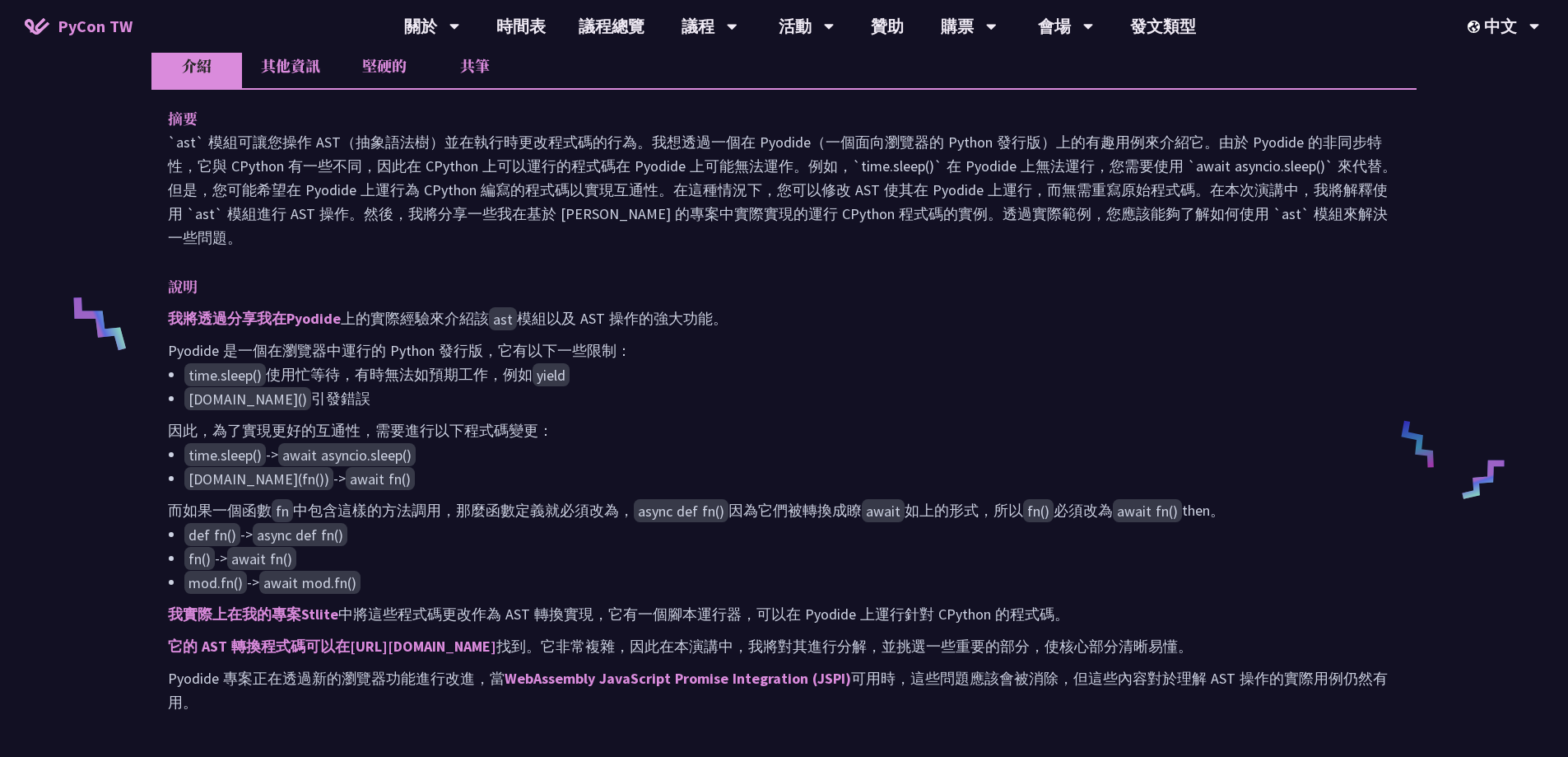
scroll to position [658, 0]
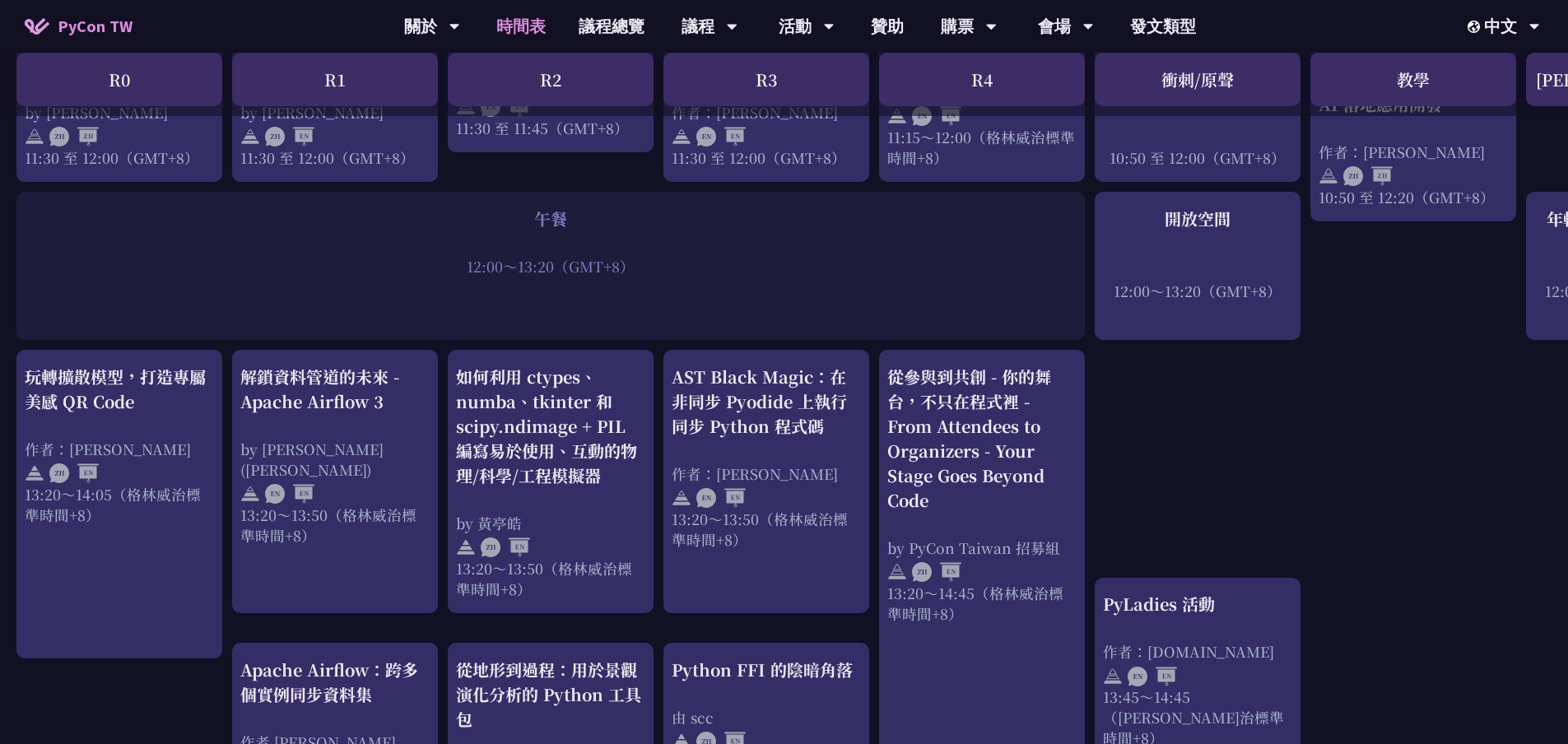
scroll to position [1234, 0]
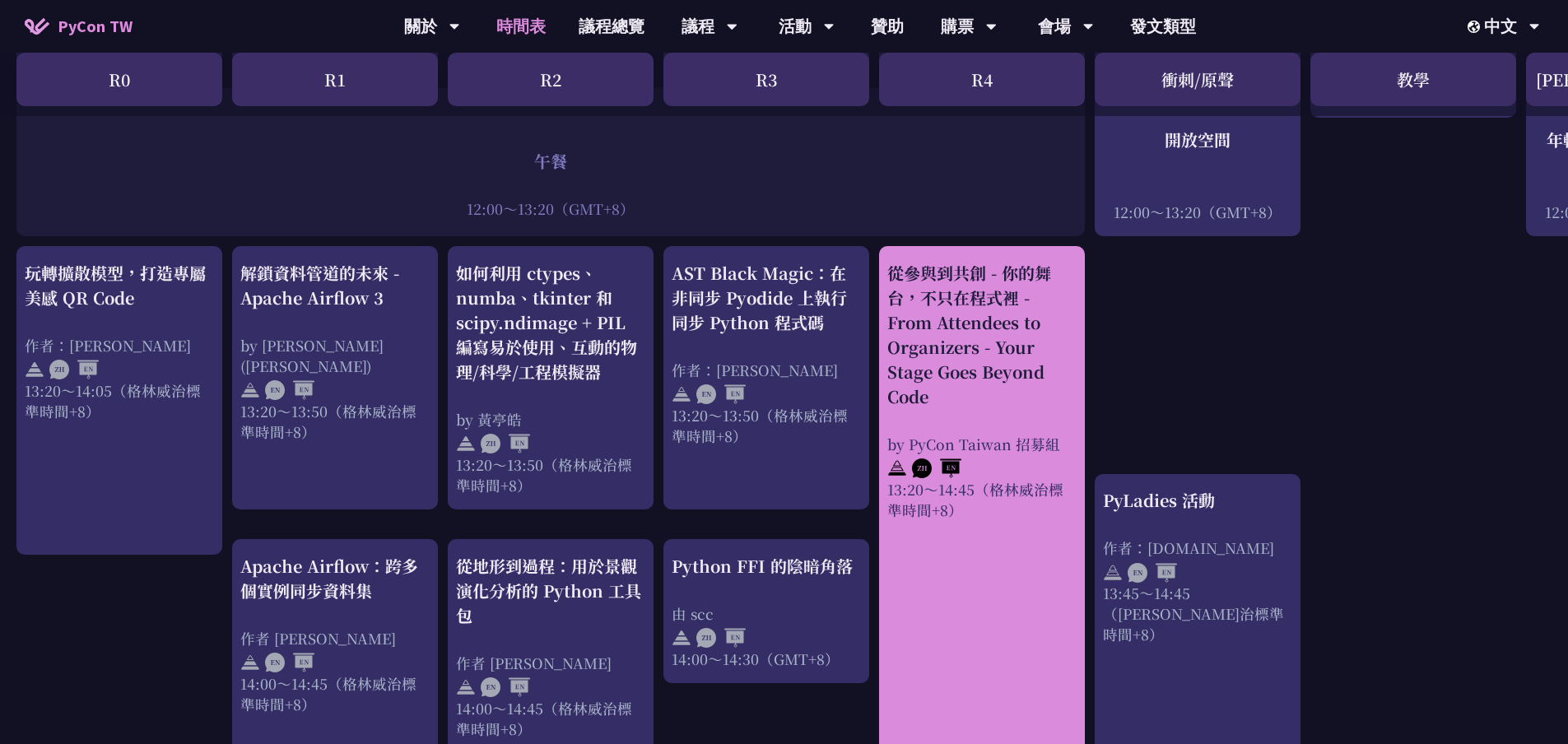
click at [1061, 454] on div at bounding box center [981, 467] width 189 height 25
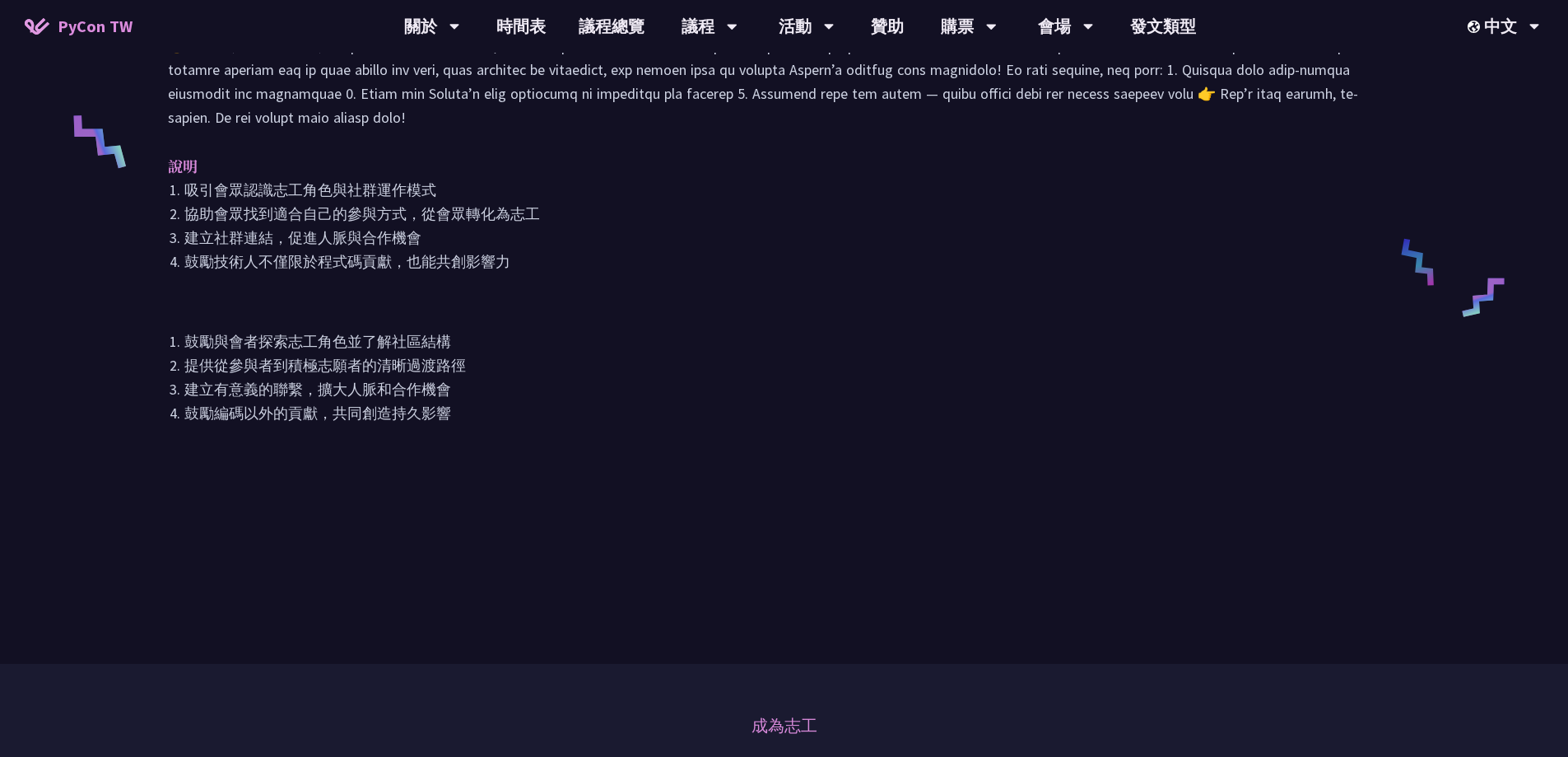
scroll to position [741, 0]
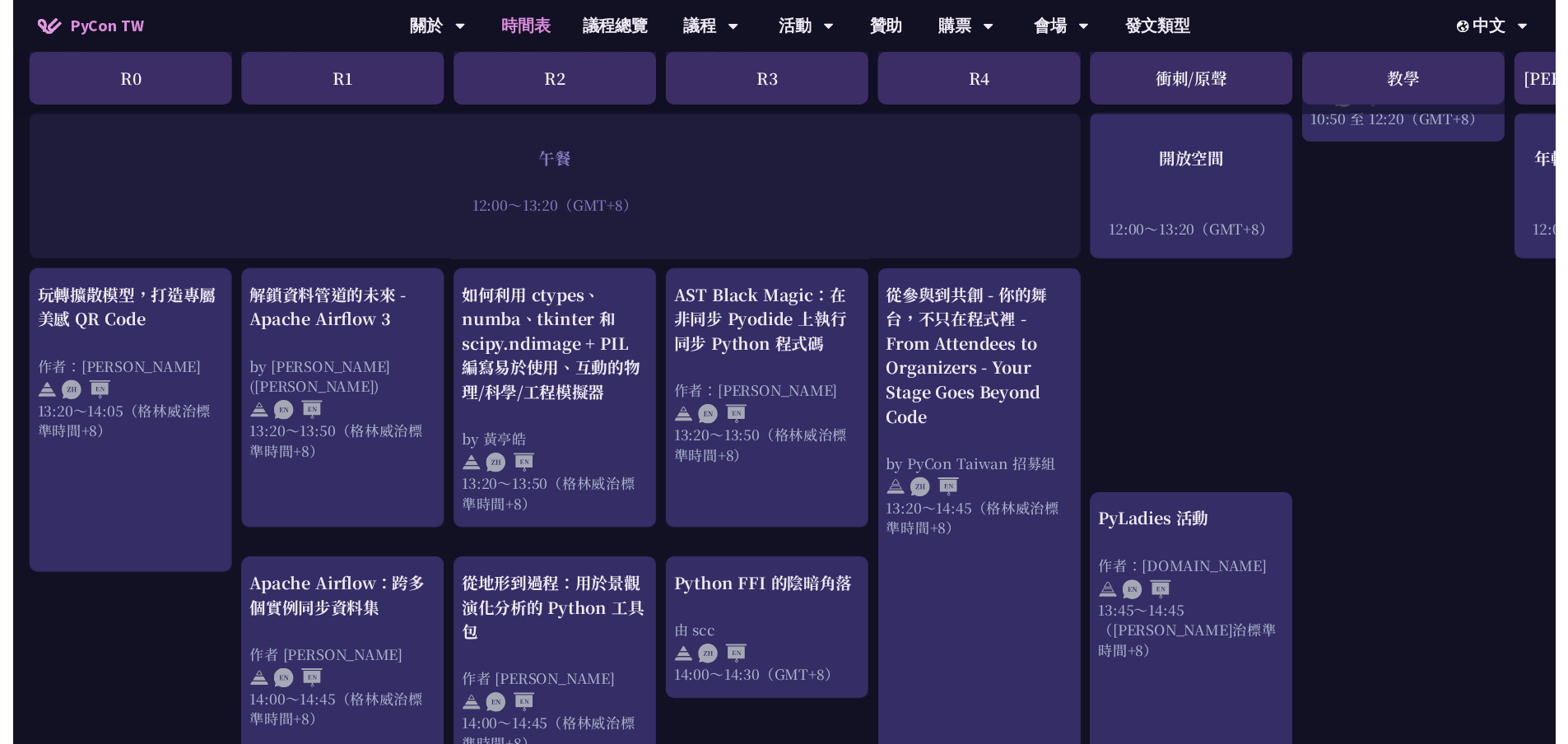
scroll to position [1234, 0]
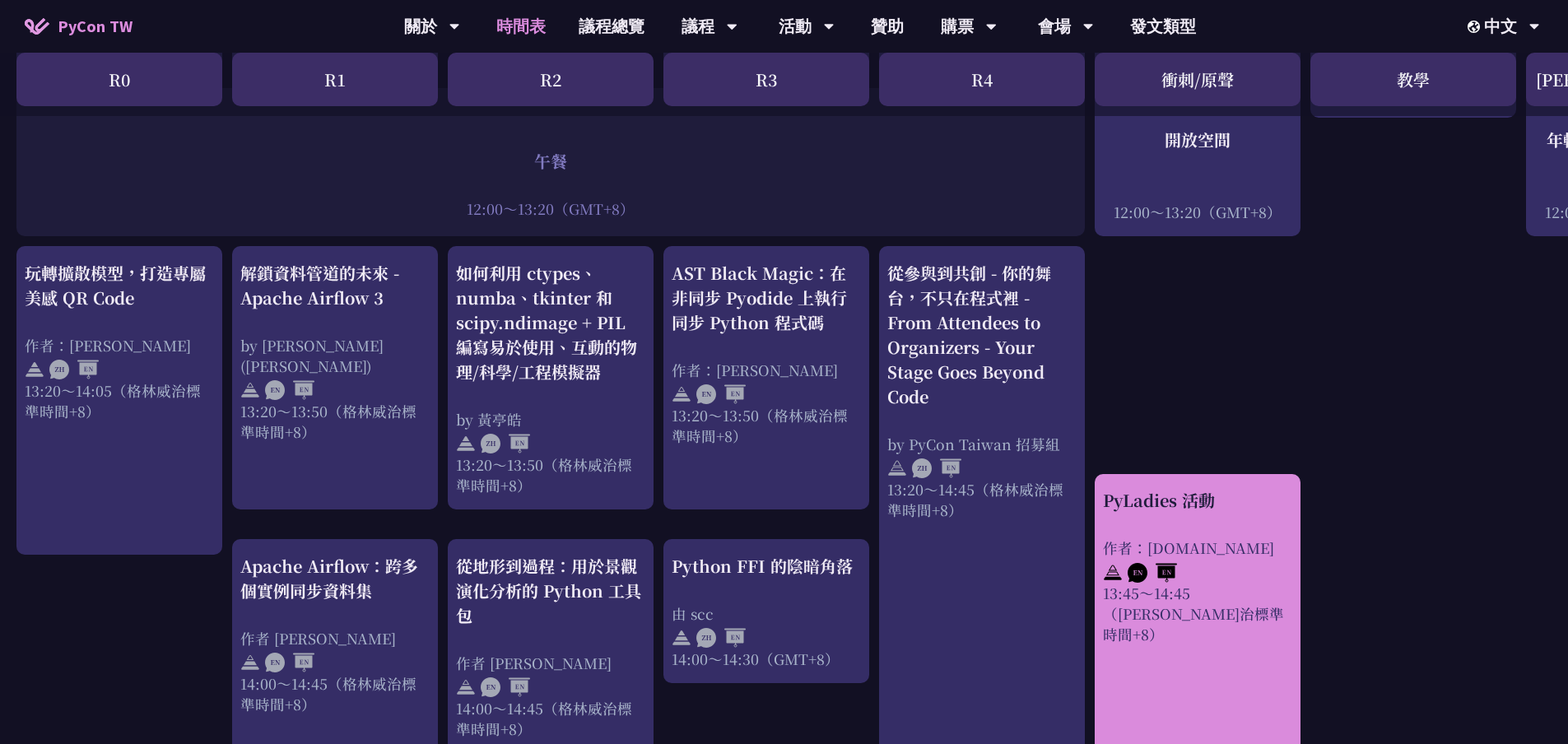
click at [1190, 490] on font "PyLadies 活動" at bounding box center [1158, 500] width 112 height 24
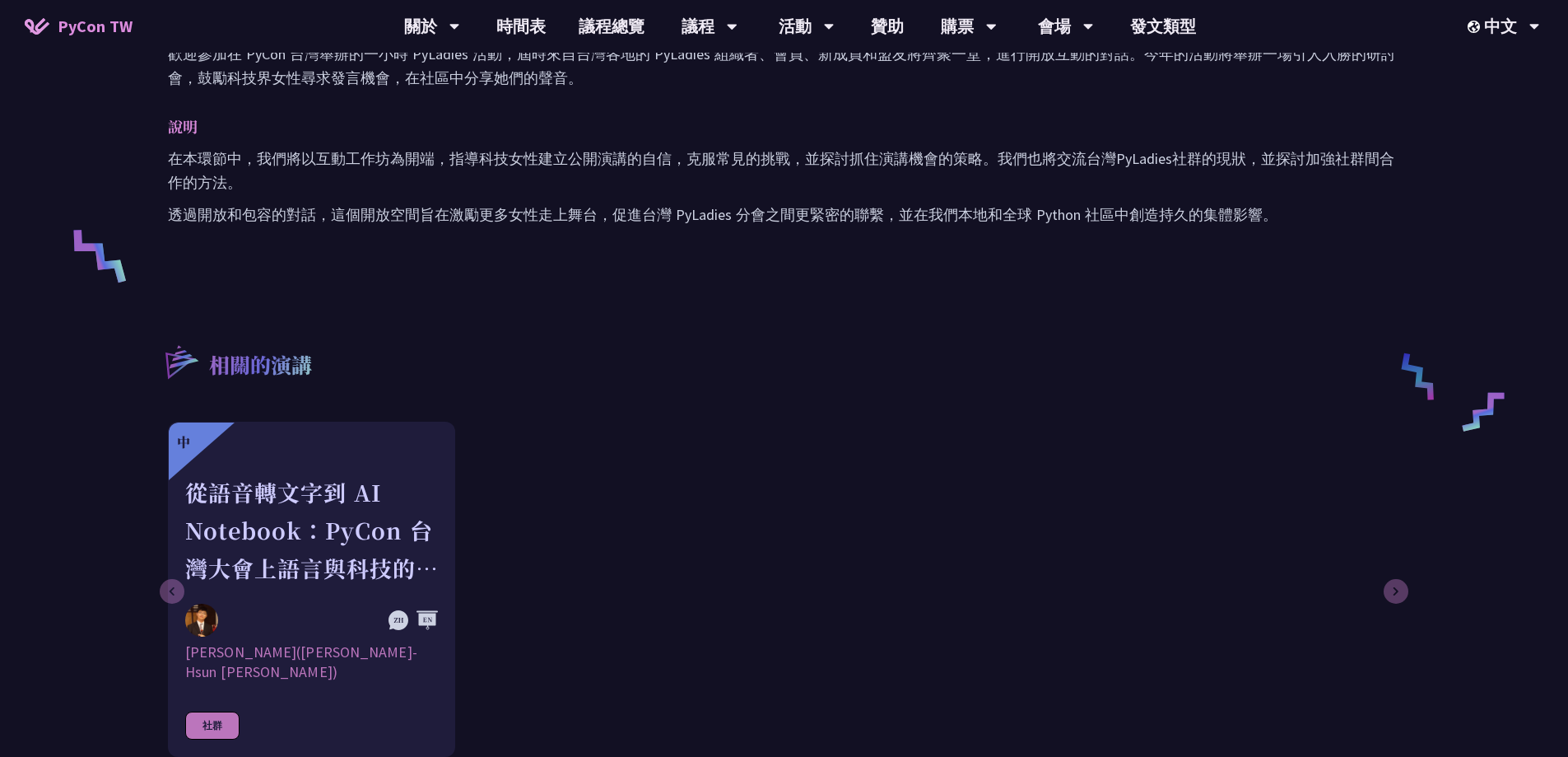
scroll to position [988, 0]
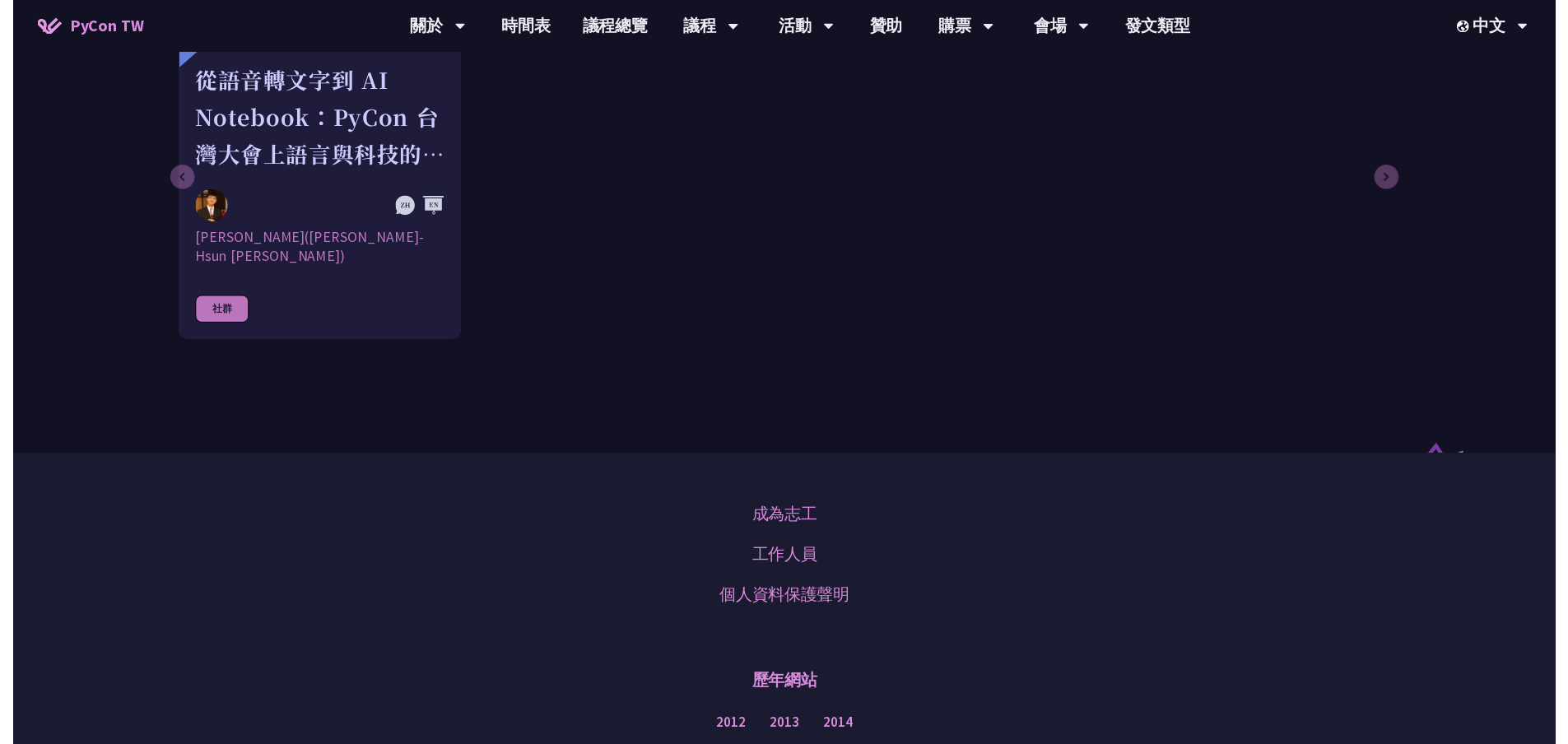
scroll to position [1234, 0]
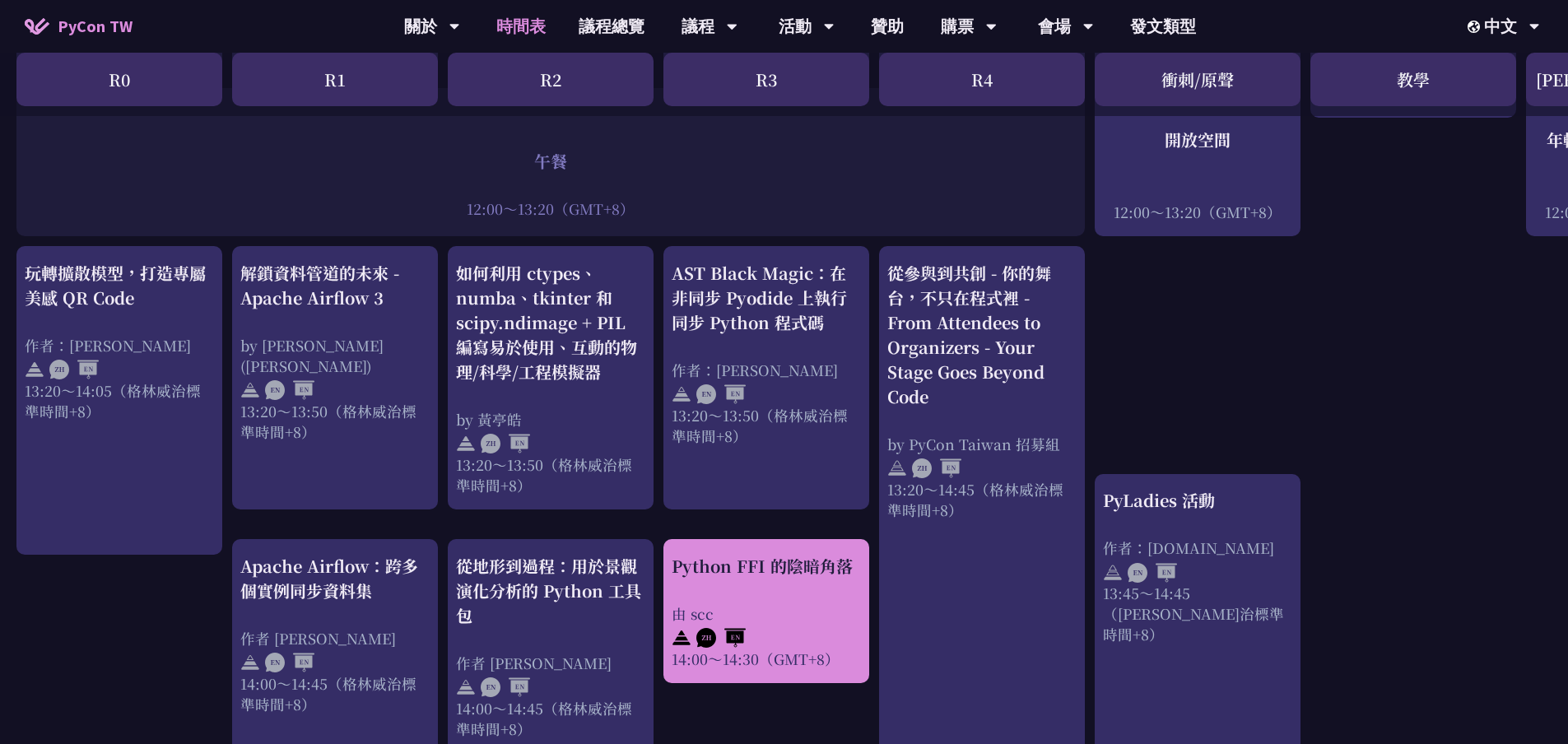
click at [814, 556] on font "Python FFI 的陰暗角落" at bounding box center [761, 565] width 181 height 24
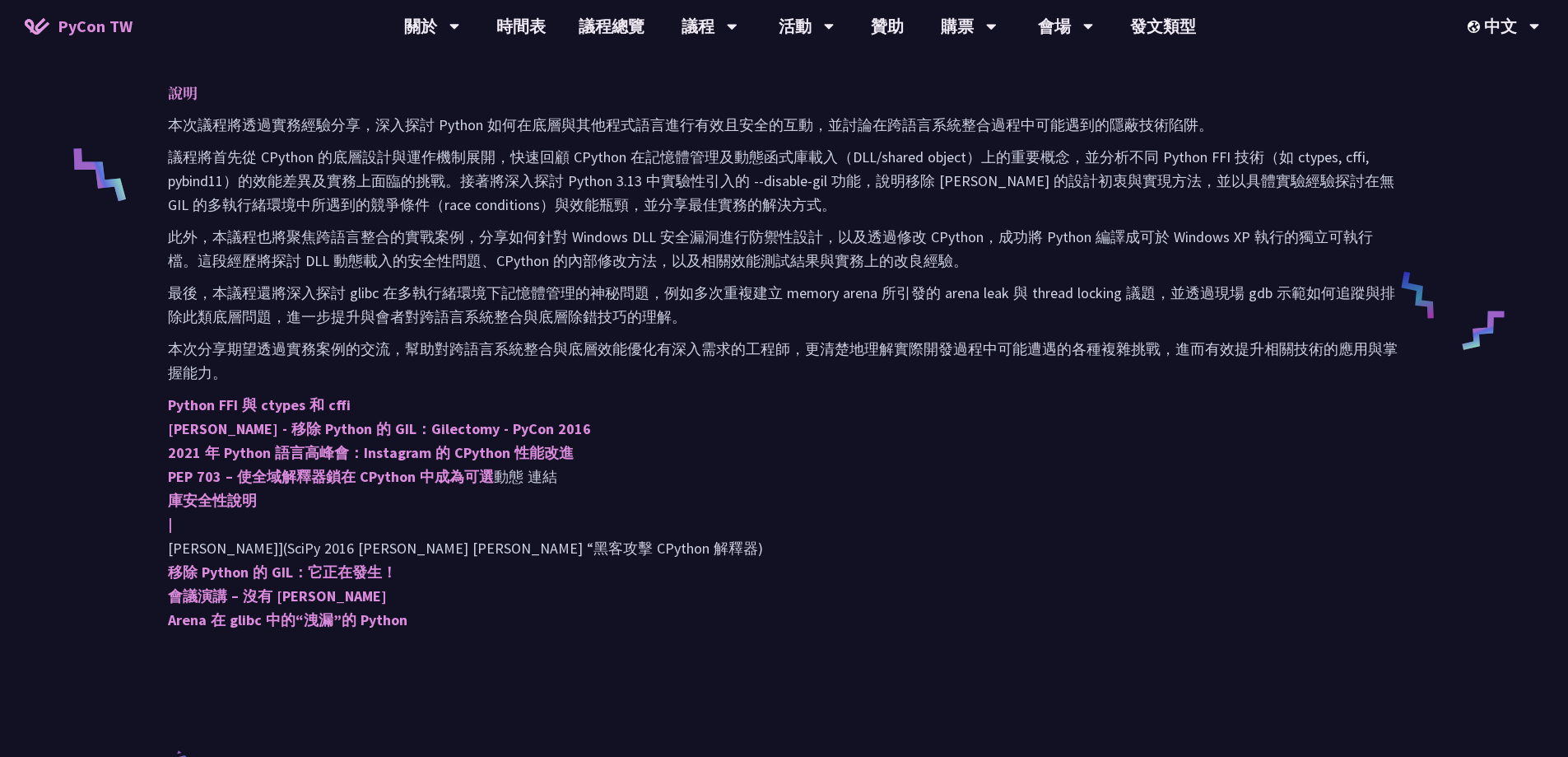
scroll to position [658, 0]
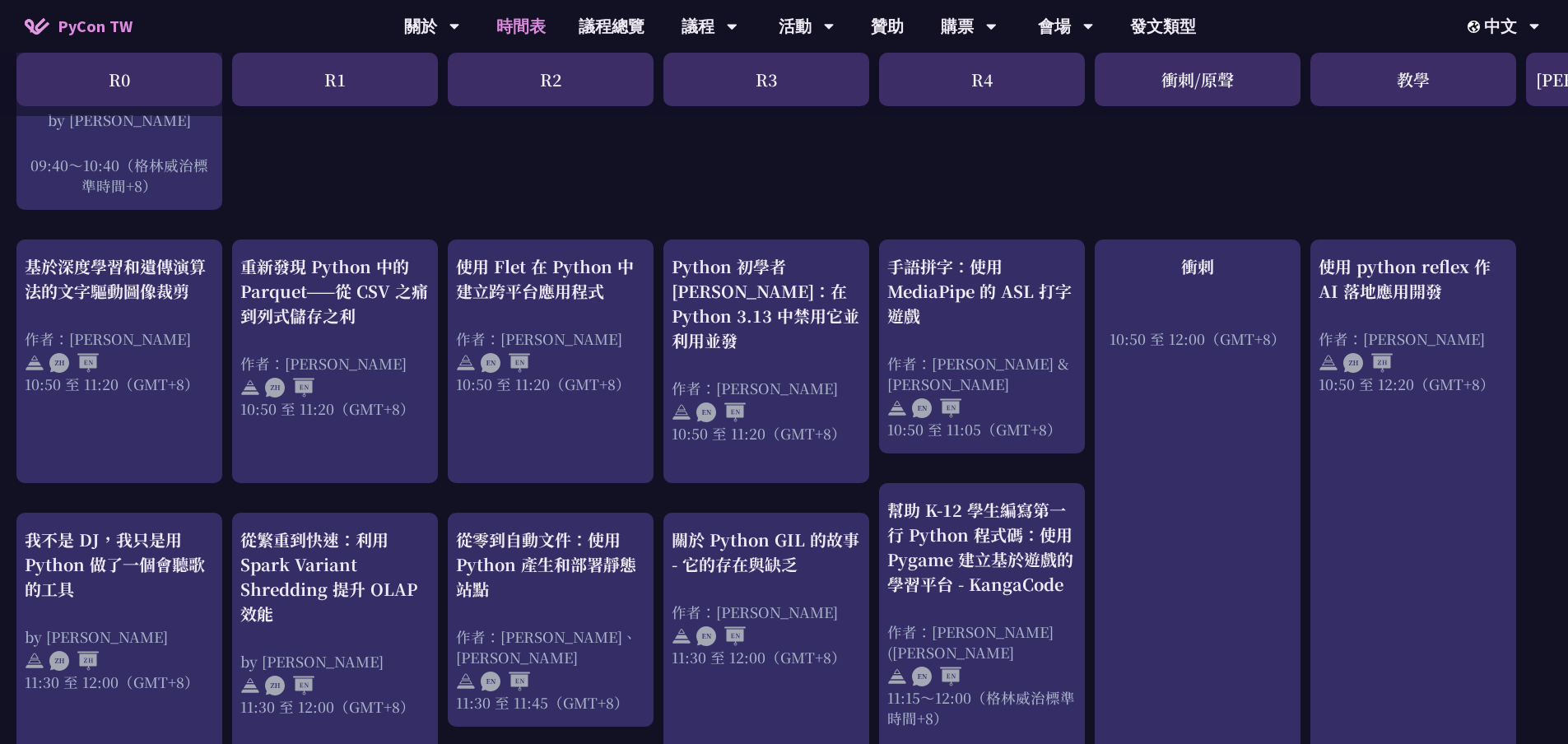
scroll to position [411, 0]
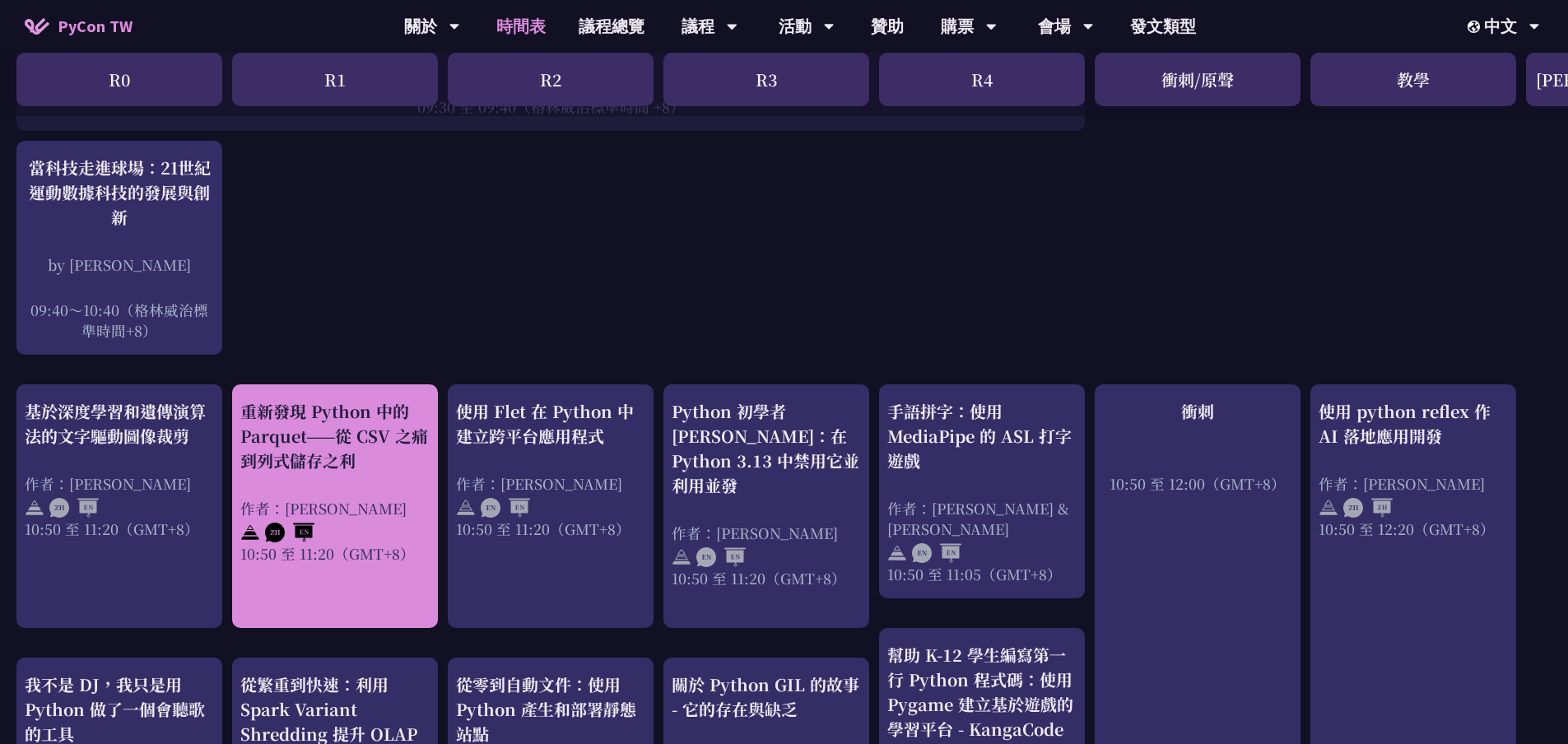
click at [405, 479] on div "重新發現 Python 中的 Parquet——從 CSV 之痛到列式儲存之利 作者：Josix 10:50 至 11:20（GMT+8）" at bounding box center [335, 481] width 189 height 165
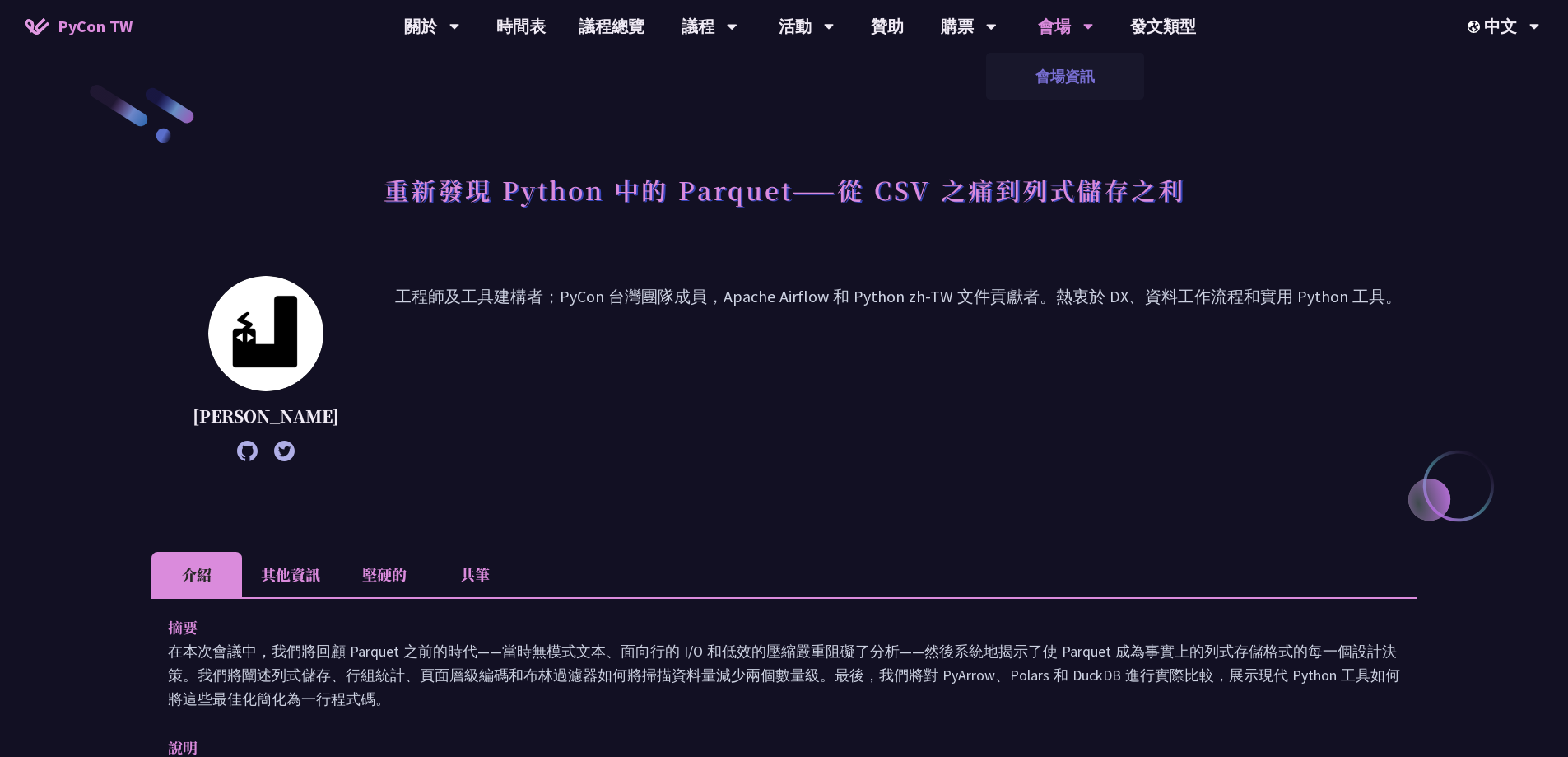
click at [1086, 65] on link "會場資訊" at bounding box center [1065, 76] width 158 height 38
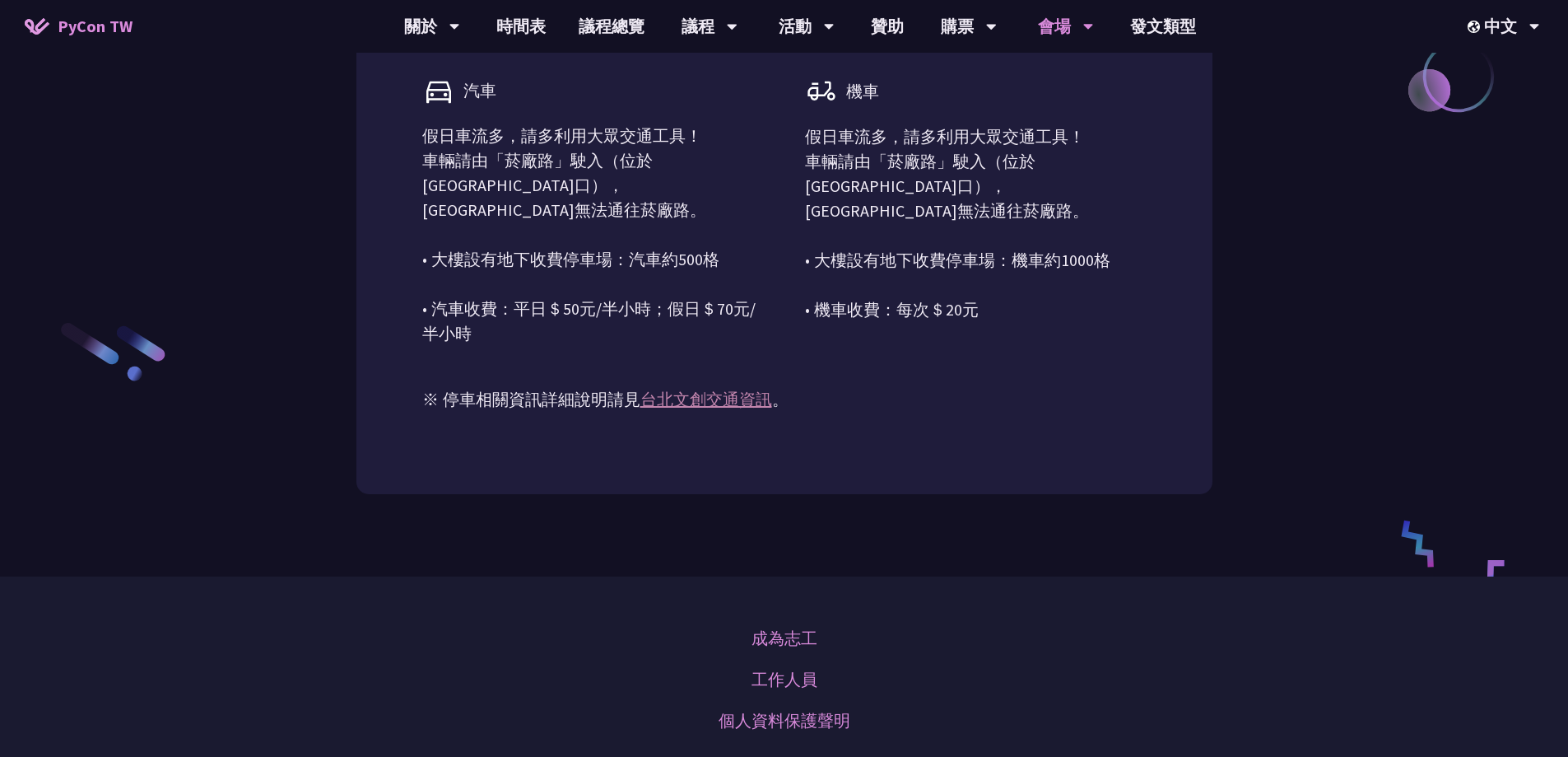
scroll to position [2141, 0]
